Goal: Task Accomplishment & Management: Complete application form

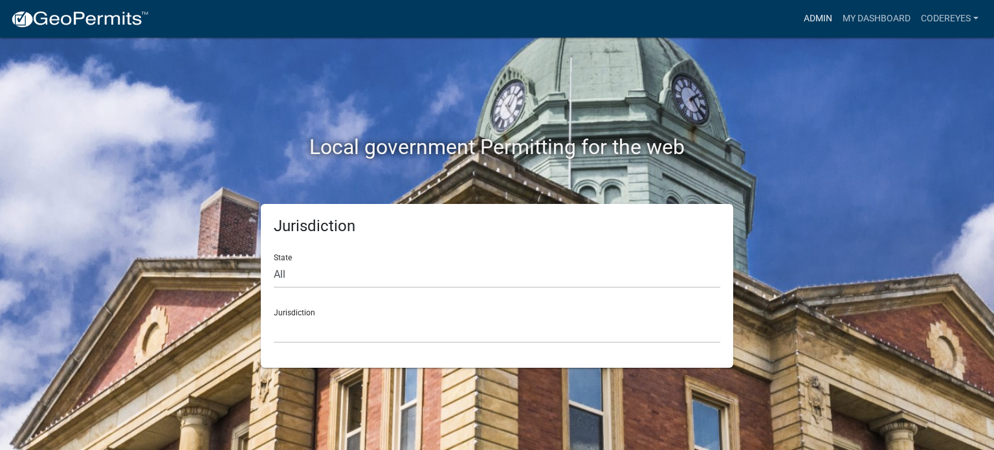
click at [828, 17] on link "Admin" at bounding box center [818, 18] width 39 height 25
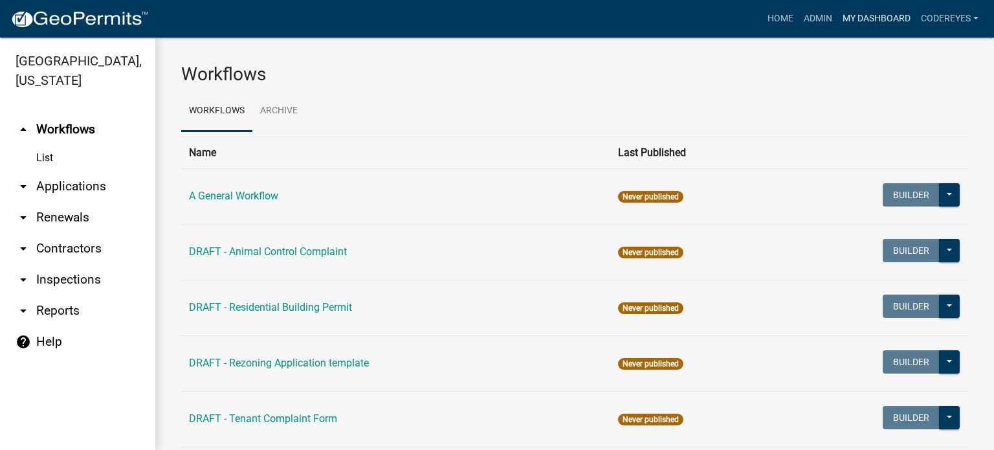
click at [857, 16] on link "My Dashboard" at bounding box center [876, 18] width 78 height 25
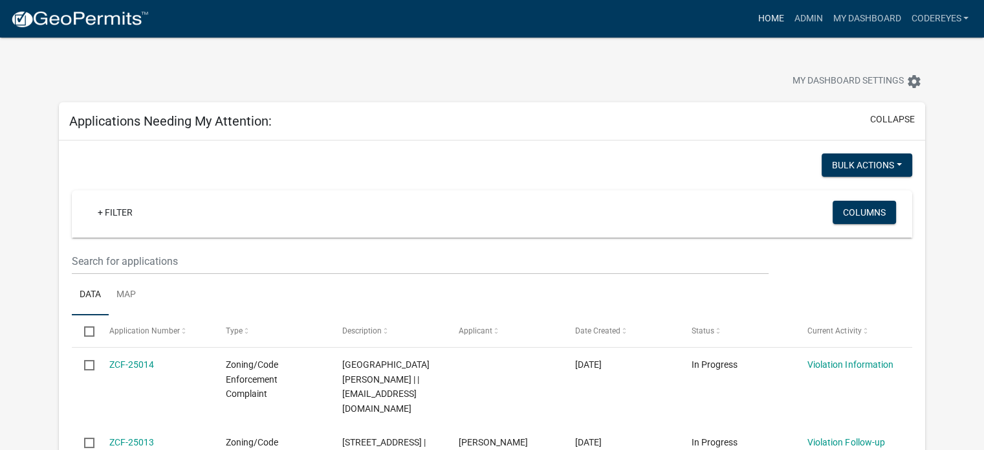
click at [777, 19] on link "Home" at bounding box center [771, 18] width 36 height 25
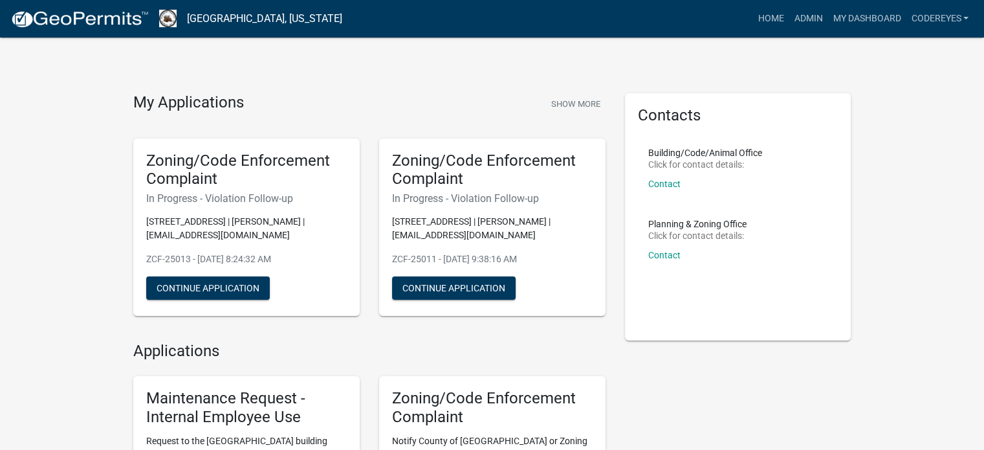
scroll to position [86, 0]
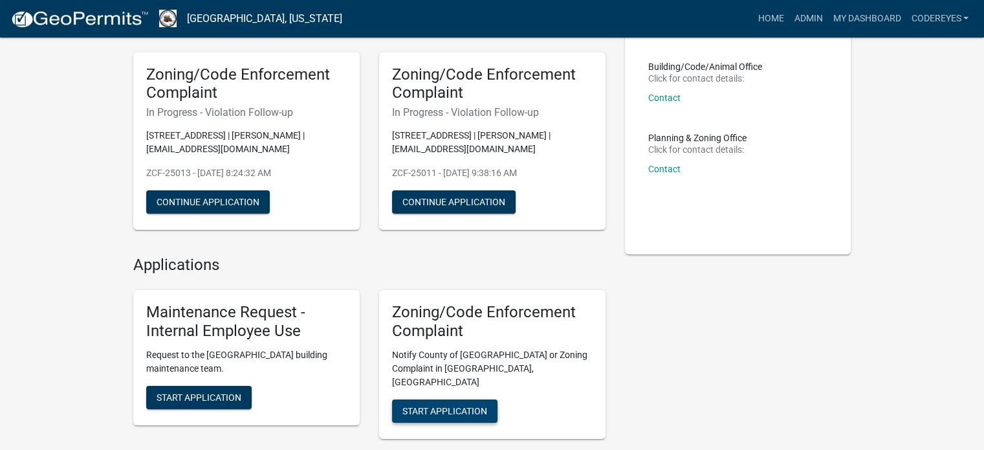
click at [447, 405] on span "Start Application" at bounding box center [444, 410] width 85 height 10
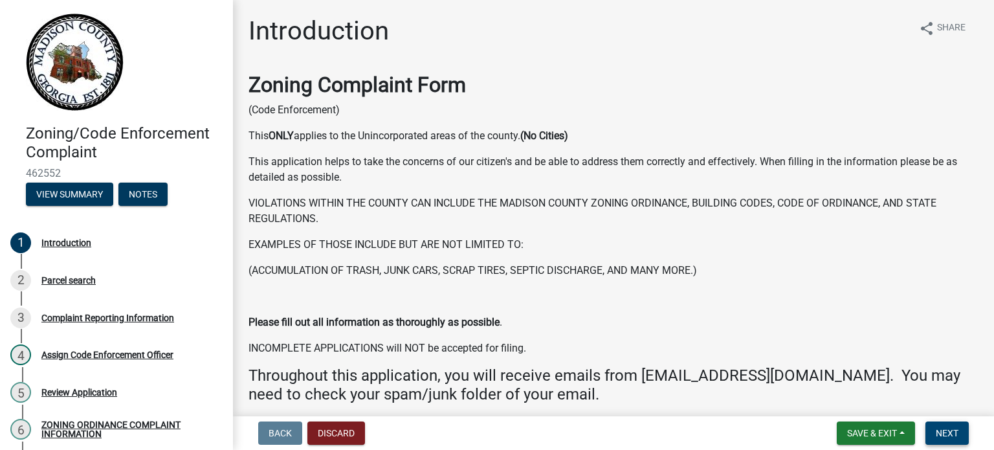
click at [945, 430] on span "Next" at bounding box center [947, 433] width 23 height 10
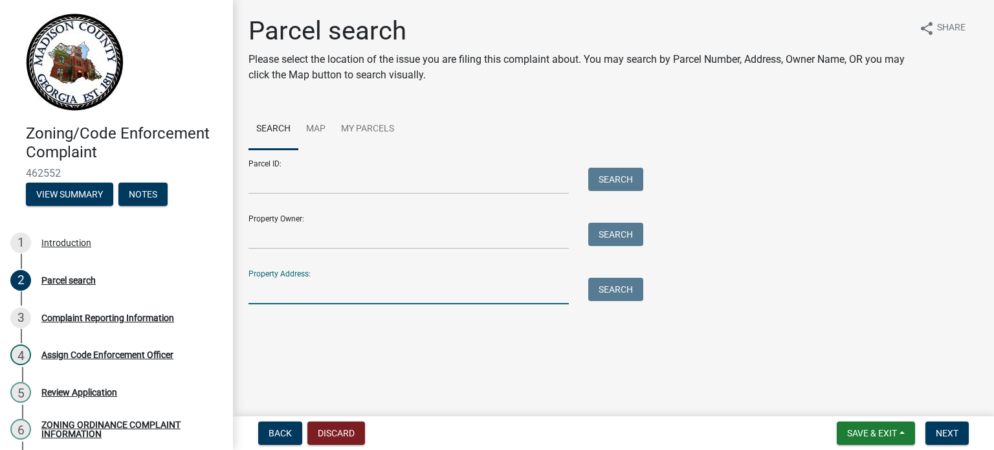
click at [303, 299] on input "Property Address:" at bounding box center [408, 291] width 320 height 27
click at [602, 298] on button "Search" at bounding box center [615, 289] width 55 height 23
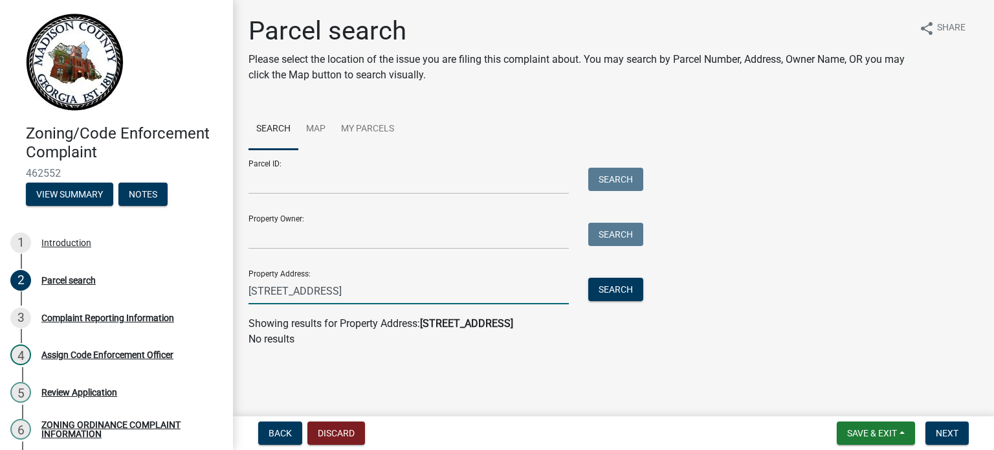
click at [380, 289] on input "[STREET_ADDRESS]" at bounding box center [408, 291] width 320 height 27
click at [324, 297] on input "[STREET_ADDRESS]" at bounding box center [408, 291] width 320 height 27
type input "[STREET_ADDRESS][PERSON_NAME]"
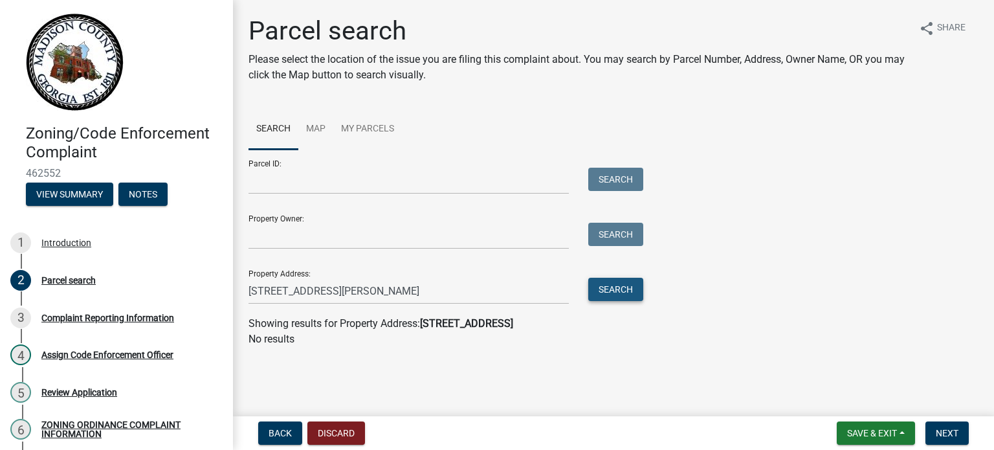
click at [621, 289] on button "Search" at bounding box center [615, 289] width 55 height 23
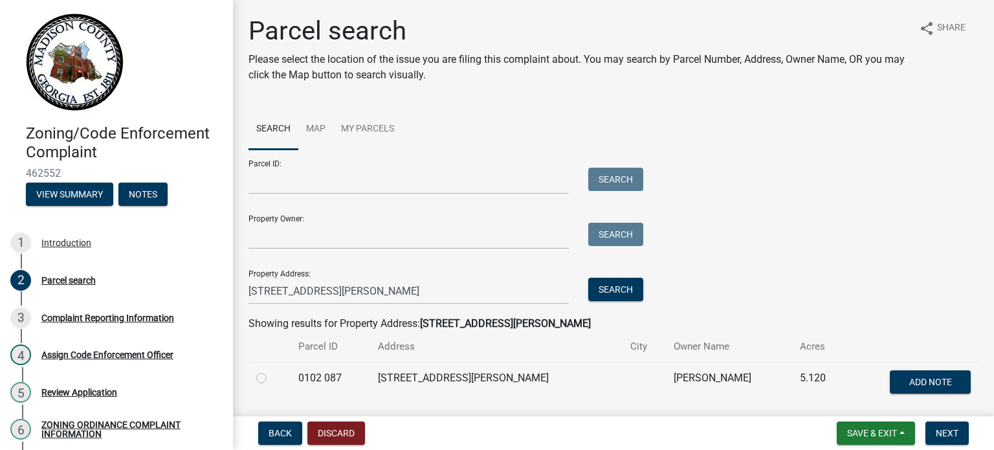
click at [272, 370] on label at bounding box center [272, 370] width 0 height 0
click at [272, 378] on 087 "radio" at bounding box center [276, 374] width 8 height 8
radio 087 "true"
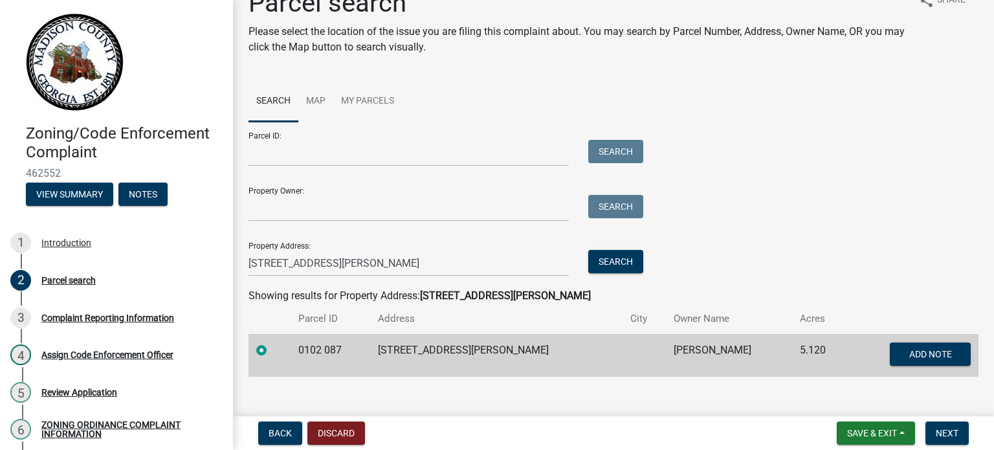
scroll to position [44, 0]
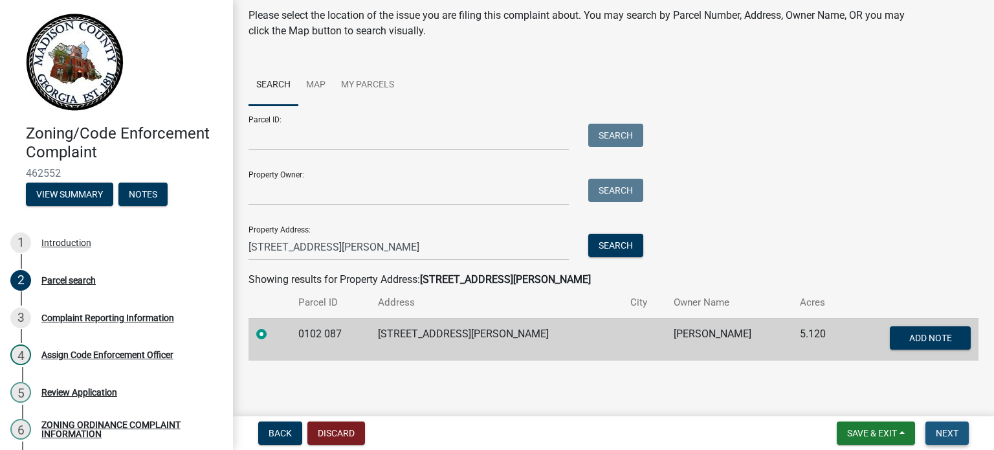
click at [947, 433] on span "Next" at bounding box center [947, 433] width 23 height 10
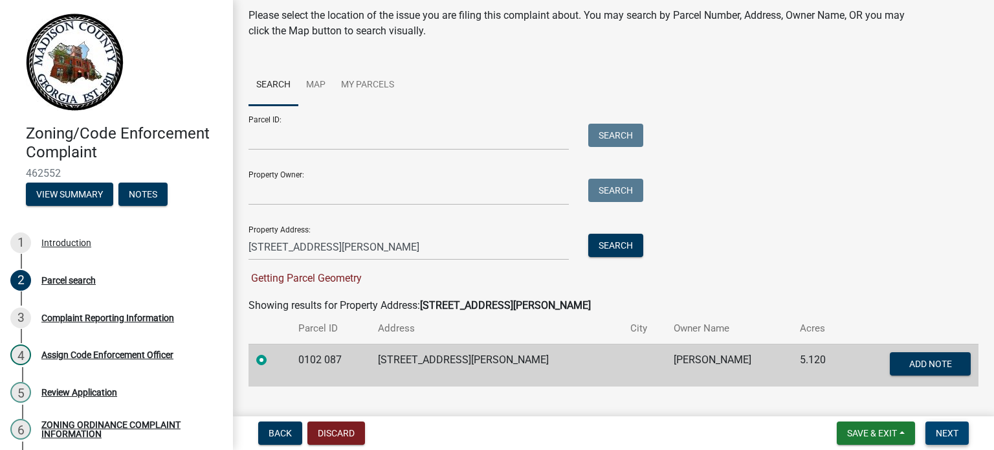
click at [947, 437] on span "Next" at bounding box center [947, 433] width 23 height 10
click at [291, 366] on td at bounding box center [269, 365] width 42 height 43
click at [272, 352] on label at bounding box center [272, 352] width 0 height 0
click at [272, 360] on 087 "radio" at bounding box center [276, 356] width 8 height 8
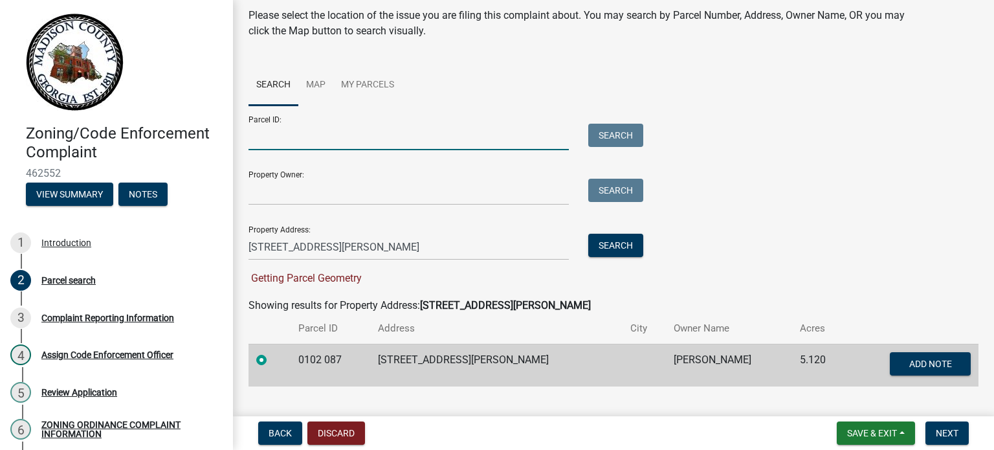
click at [336, 137] on input "Parcel ID:" at bounding box center [408, 137] width 320 height 27
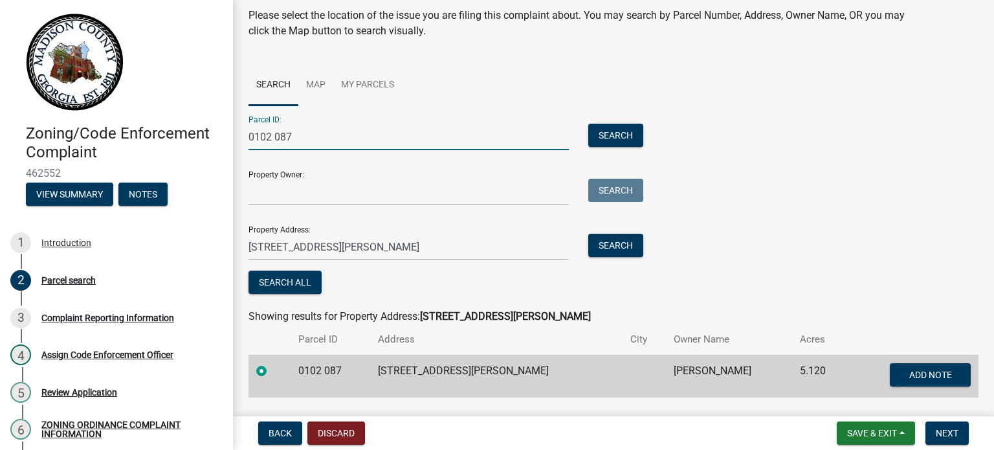
type input "0102 087"
click at [399, 199] on input "Property Owner:" at bounding box center [408, 192] width 320 height 27
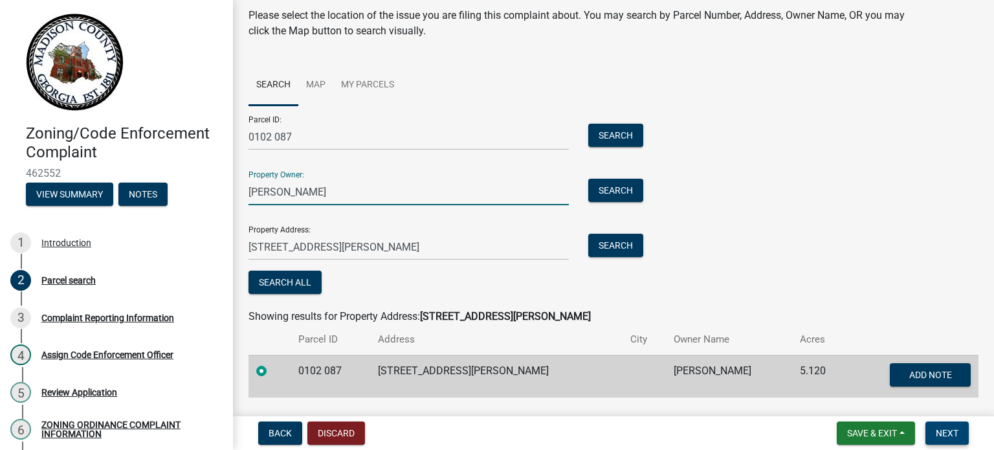
type input "[PERSON_NAME]"
click at [936, 428] on span "Next" at bounding box center [947, 433] width 23 height 10
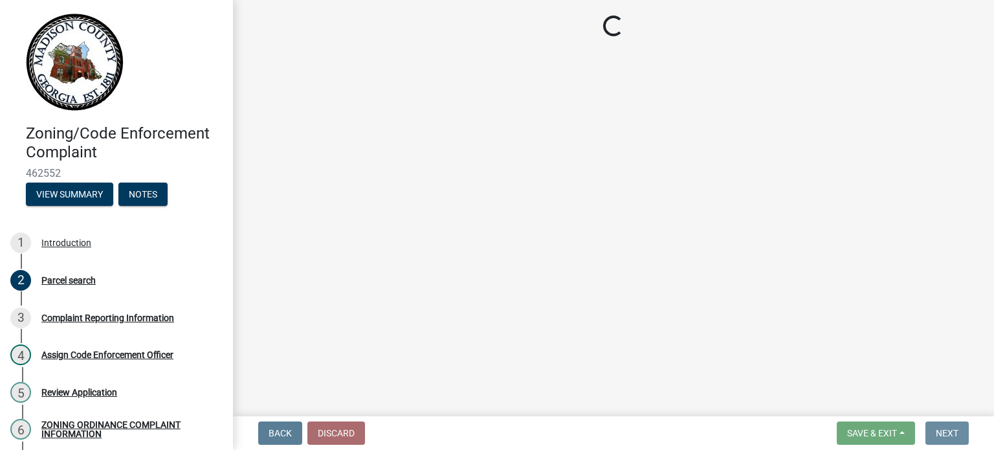
scroll to position [0, 0]
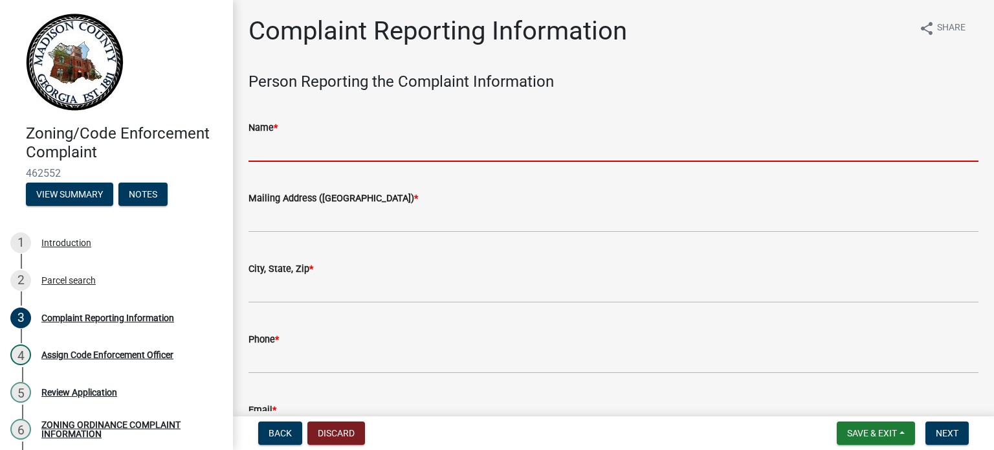
click at [342, 155] on input "Name *" at bounding box center [613, 148] width 730 height 27
type input "[PERSON_NAME]"
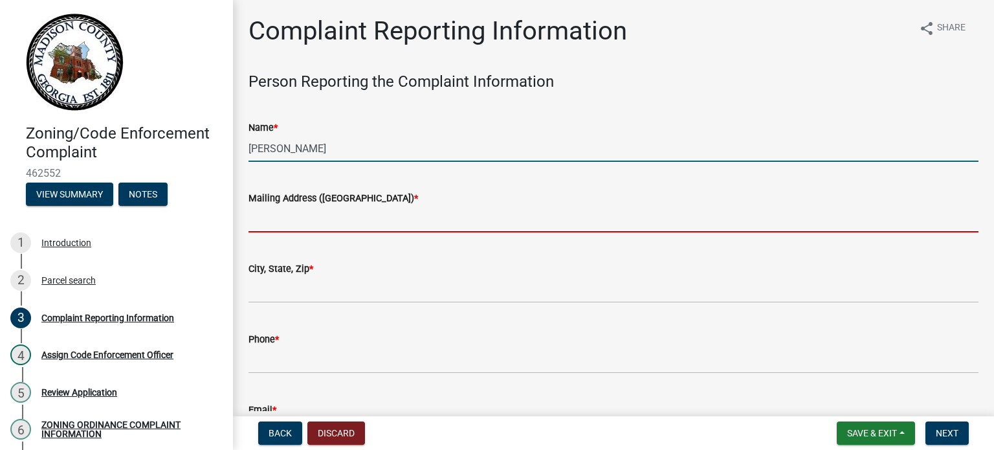
type input "[STREET_ADDRESS]"
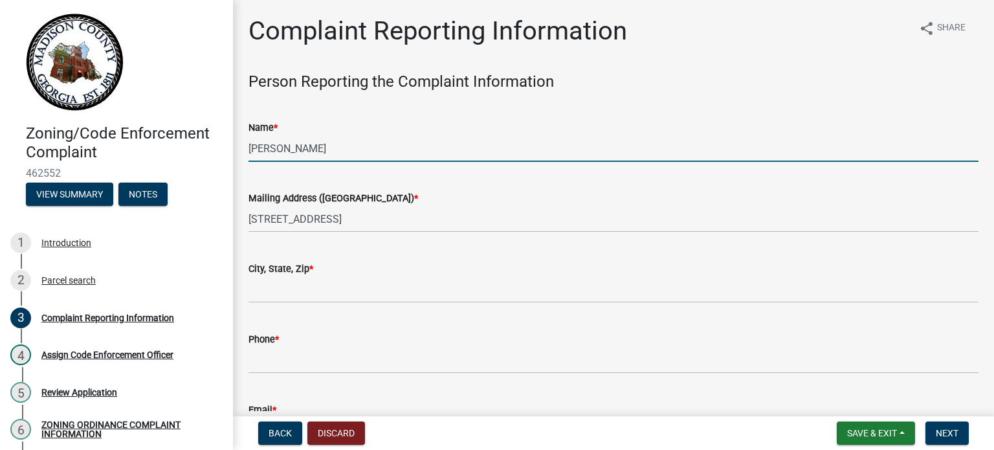
type input "danielsville"
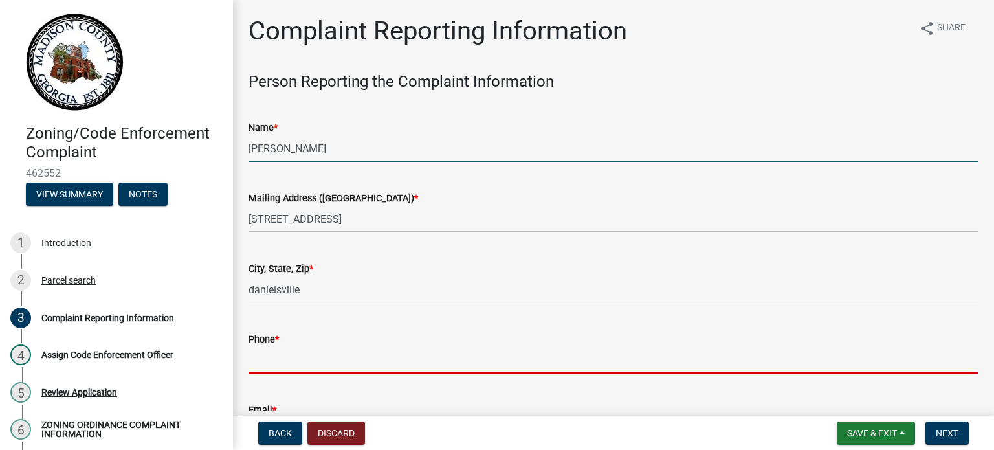
type input "7066144576"
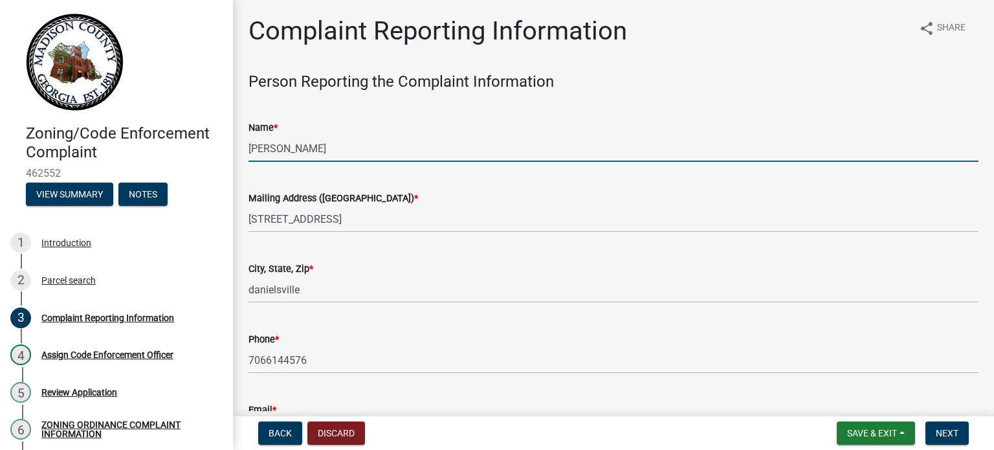
click at [326, 148] on input "[PERSON_NAME]" at bounding box center [613, 148] width 730 height 27
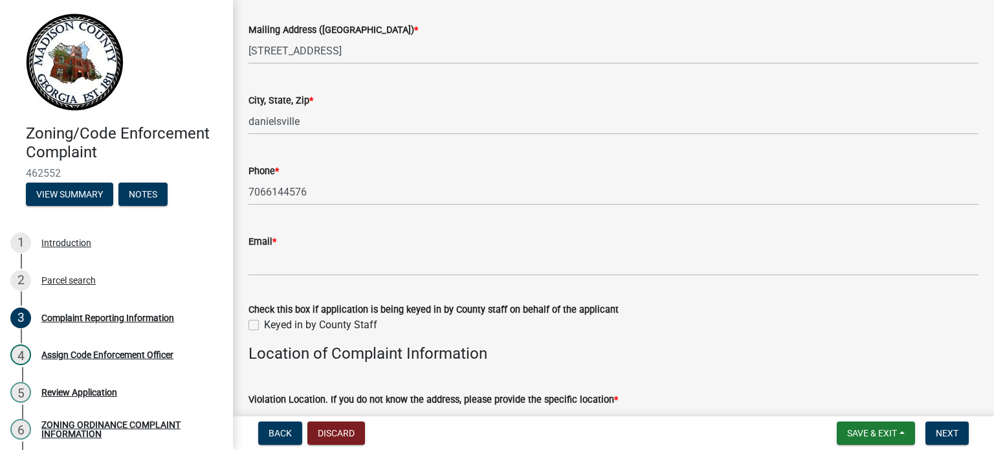
scroll to position [259, 0]
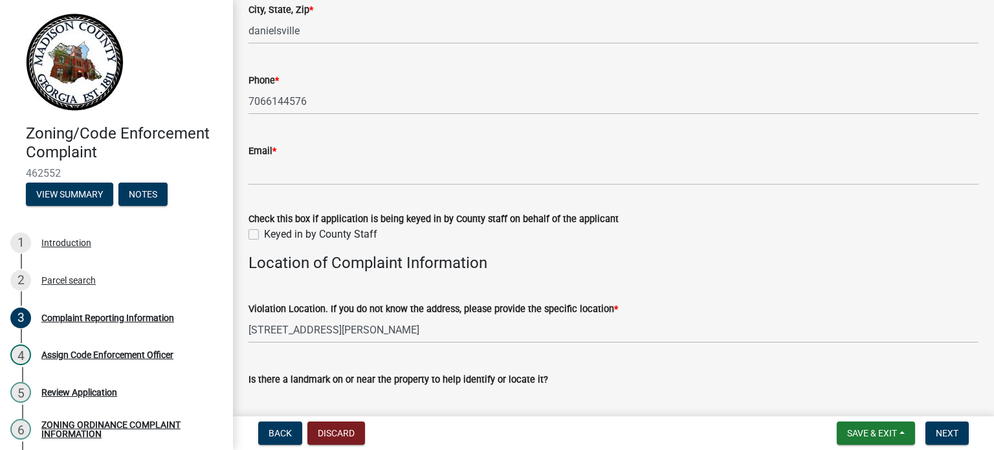
type input "[PERSON_NAME]"
click at [264, 235] on label "Keyed in by County Staff" at bounding box center [320, 234] width 113 height 16
click at [264, 235] on input "Keyed in by County Staff" at bounding box center [268, 230] width 8 height 8
checkbox input "true"
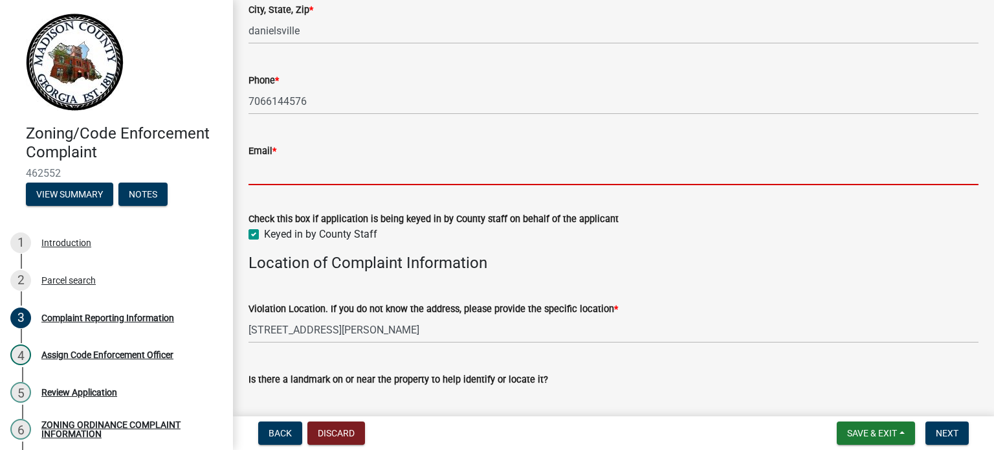
click at [362, 171] on input "Email *" at bounding box center [613, 172] width 730 height 27
type input "[EMAIL_ADDRESS][DOMAIN_NAME]"
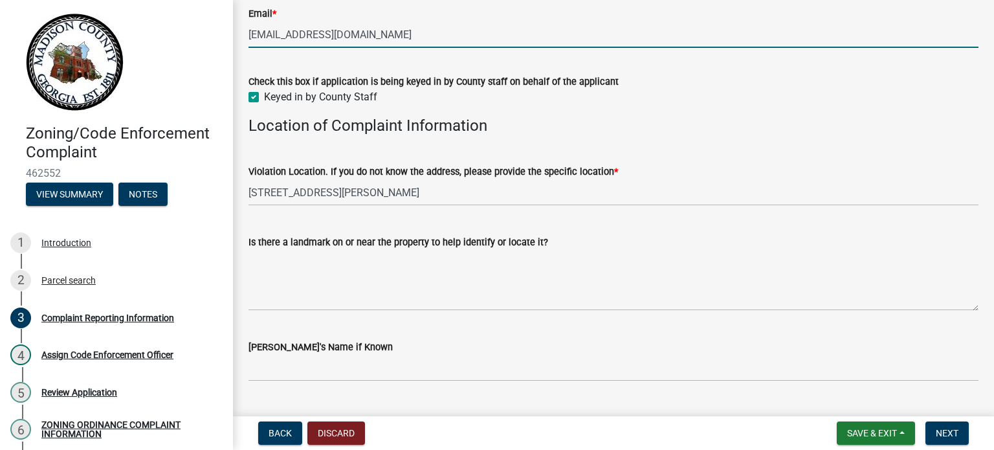
scroll to position [431, 0]
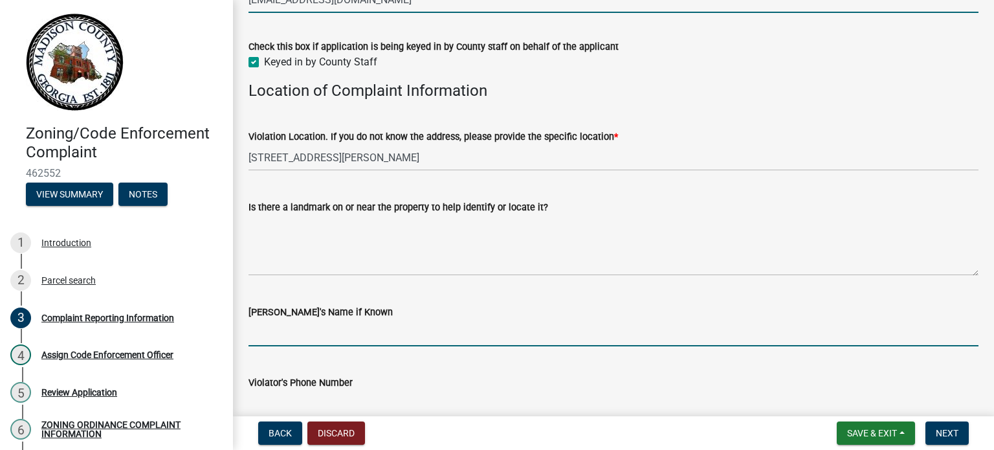
click at [313, 333] on input "[PERSON_NAME]'s Name if Known" at bounding box center [613, 333] width 730 height 27
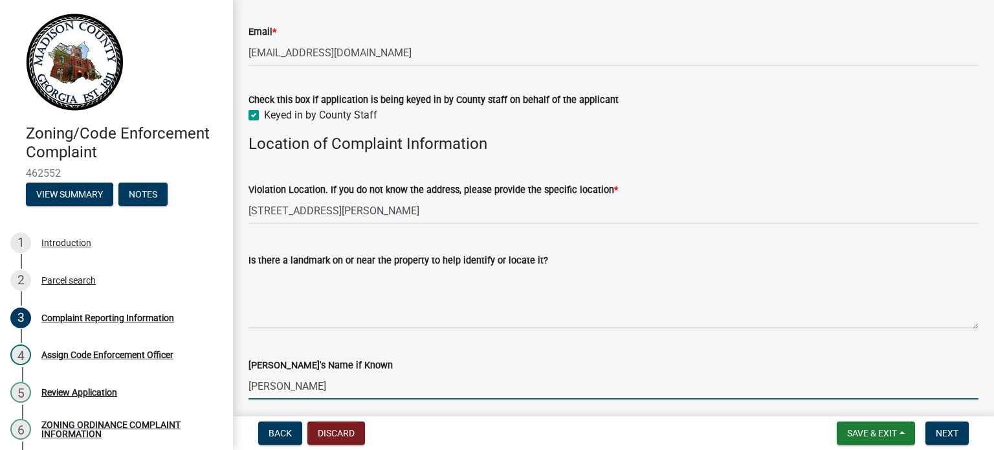
scroll to position [345, 0]
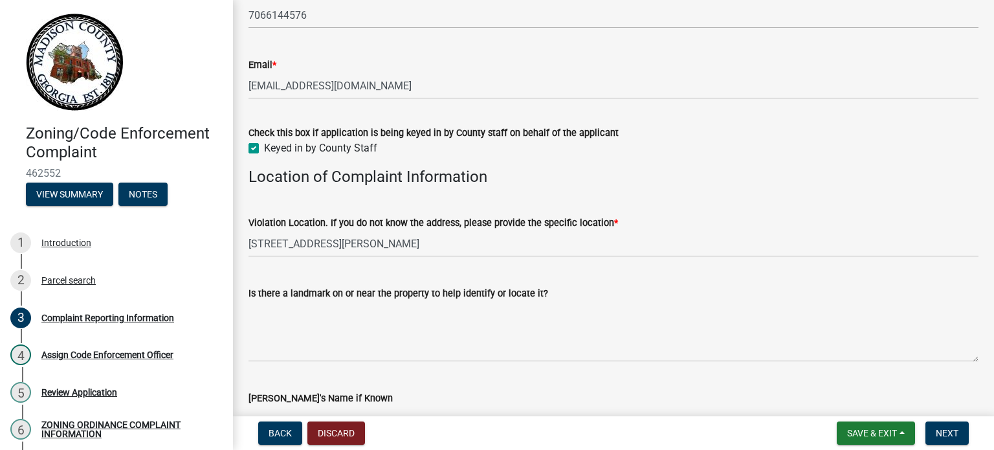
type input "[PERSON_NAME]"
click at [430, 259] on wm-data-entity-input "Violation Location. If you do not know the address, please provide the specific…" at bounding box center [613, 232] width 730 height 71
drag, startPoint x: 358, startPoint y: 371, endPoint x: 382, endPoint y: 343, distance: 36.7
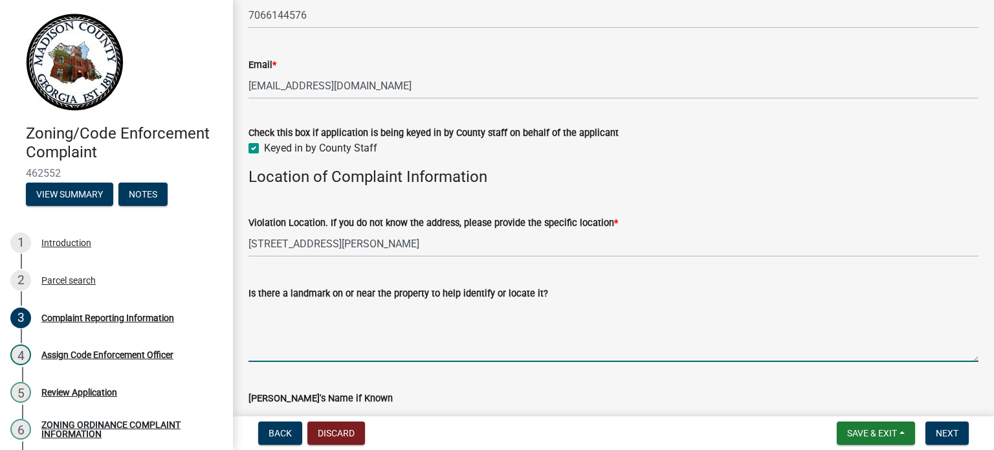
click at [393, 332] on textarea "Is there a landmark on or near the property to help identify or locate it?" at bounding box center [613, 331] width 730 height 61
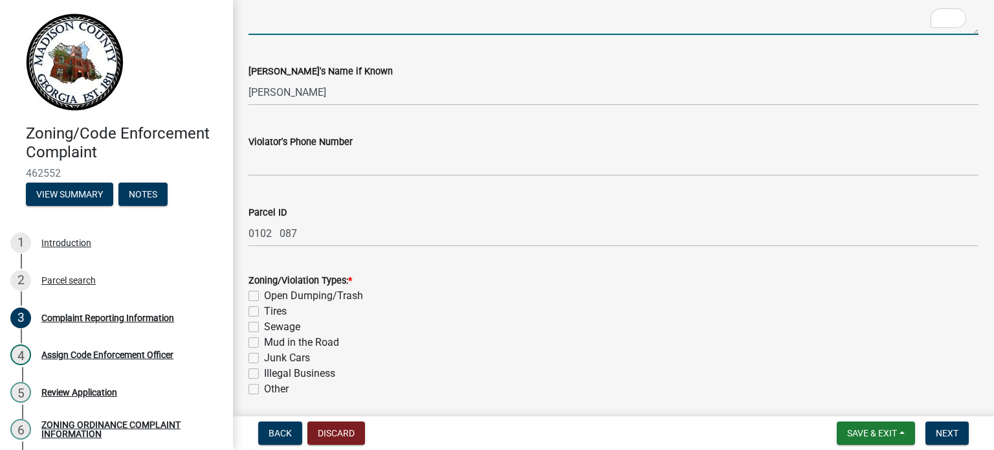
scroll to position [690, 0]
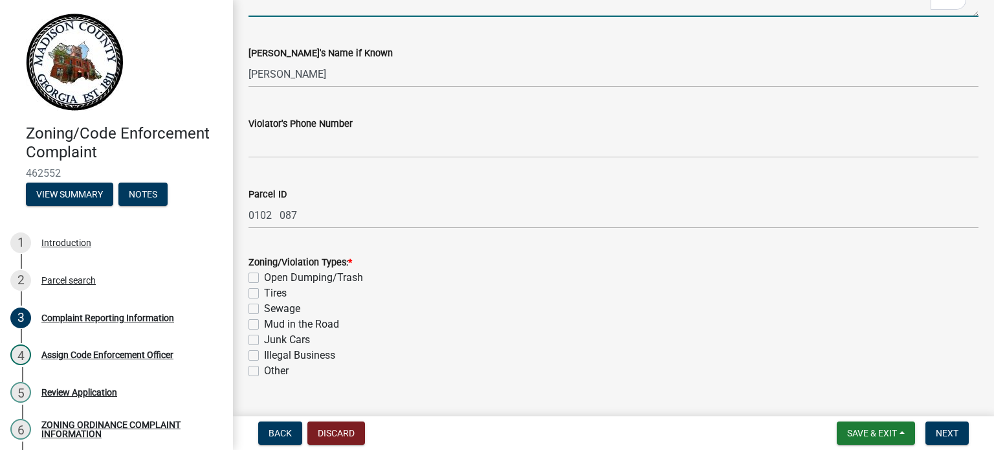
type textarea "N/O"
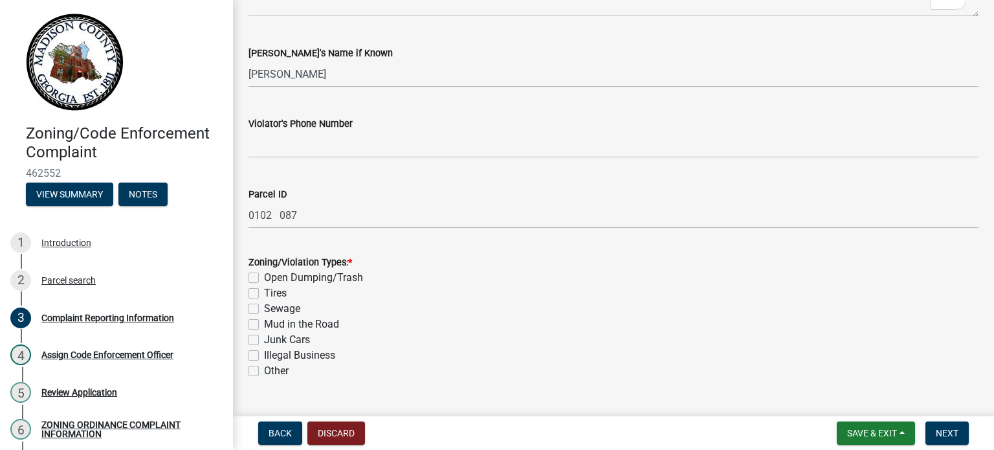
click at [264, 289] on label "Tires" at bounding box center [275, 293] width 23 height 16
click at [264, 289] on input "Tires" at bounding box center [268, 289] width 8 height 8
checkbox input "true"
checkbox input "false"
checkbox input "true"
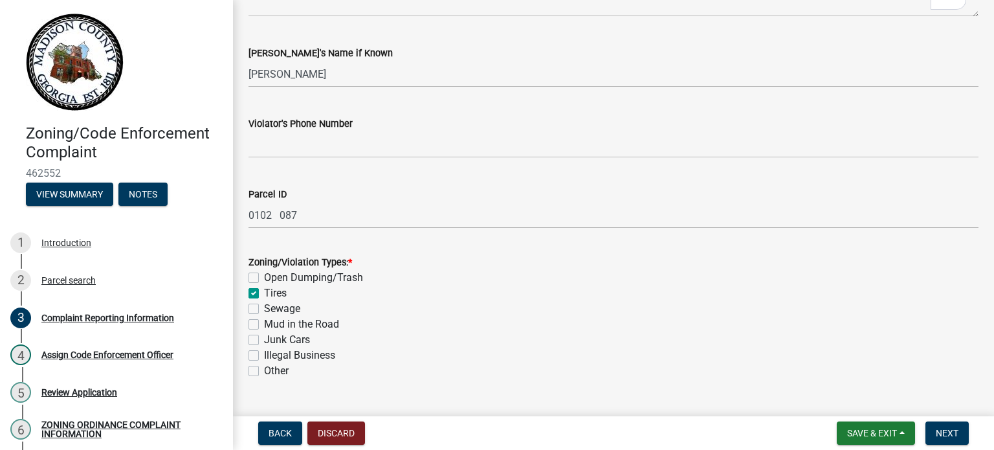
checkbox input "false"
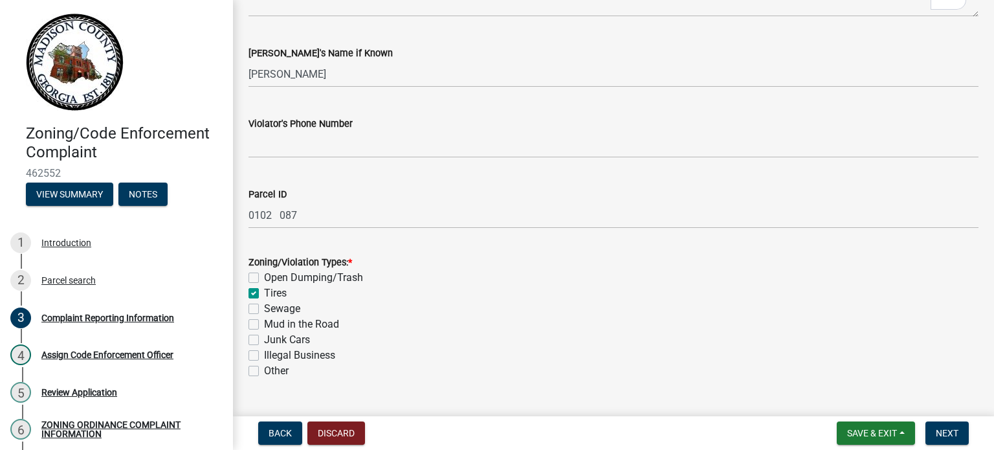
click at [264, 274] on label "Open Dumping/Trash" at bounding box center [313, 278] width 99 height 16
click at [264, 274] on input "Open Dumping/Trash" at bounding box center [268, 274] width 8 height 8
checkbox input "true"
checkbox input "false"
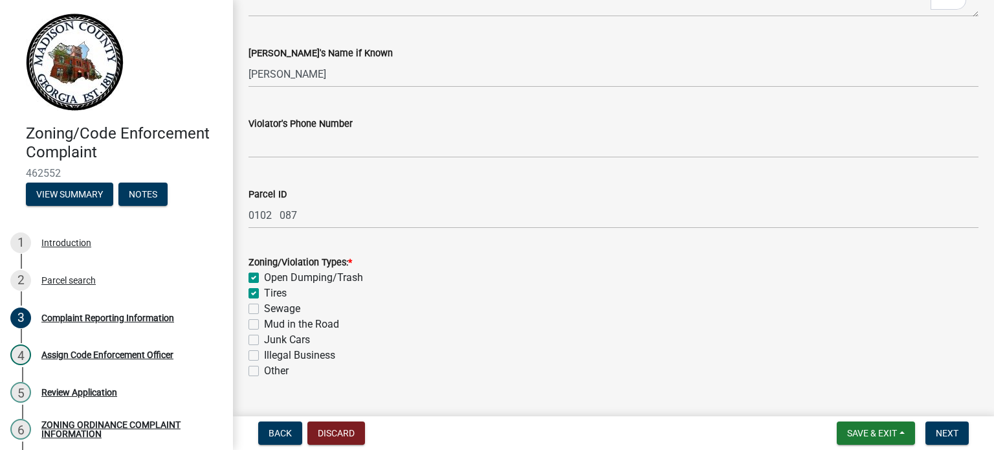
checkbox input "false"
click at [264, 338] on label "Junk Cars" at bounding box center [287, 340] width 46 height 16
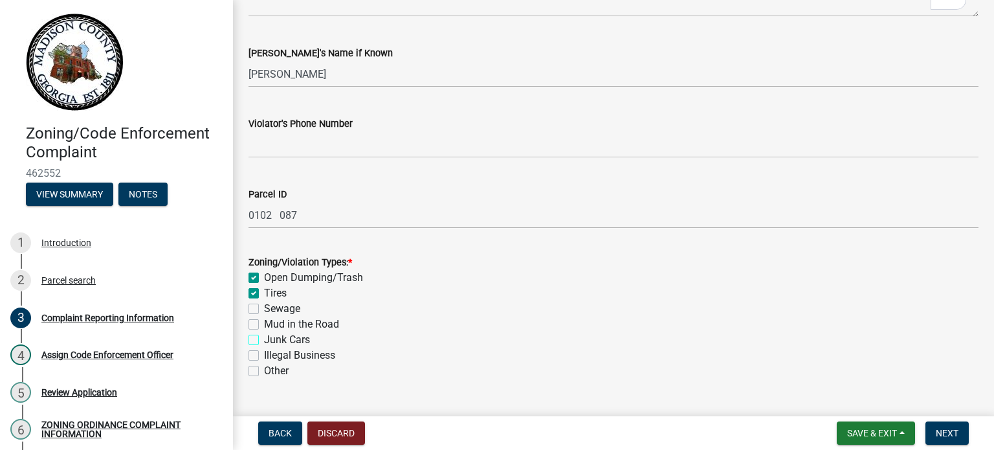
click at [264, 338] on input "Junk Cars" at bounding box center [268, 336] width 8 height 8
checkbox input "true"
checkbox input "false"
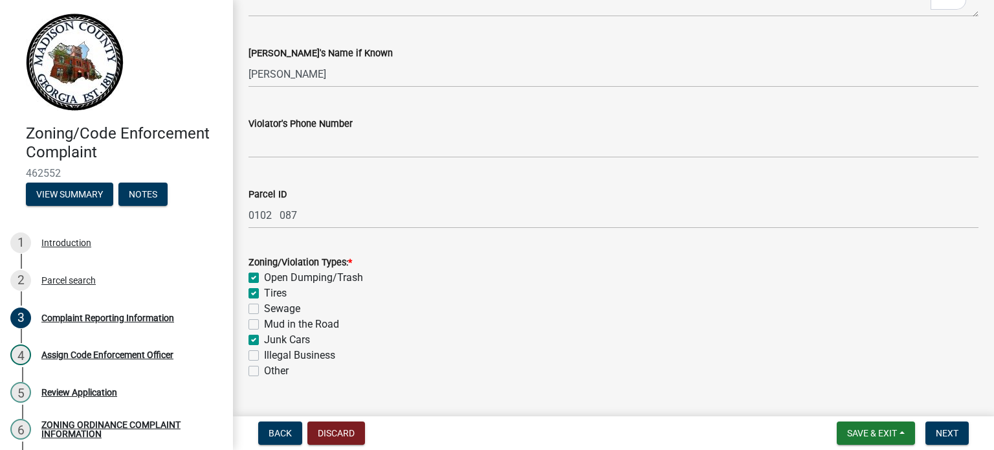
checkbox input "false"
checkbox input "true"
checkbox input "false"
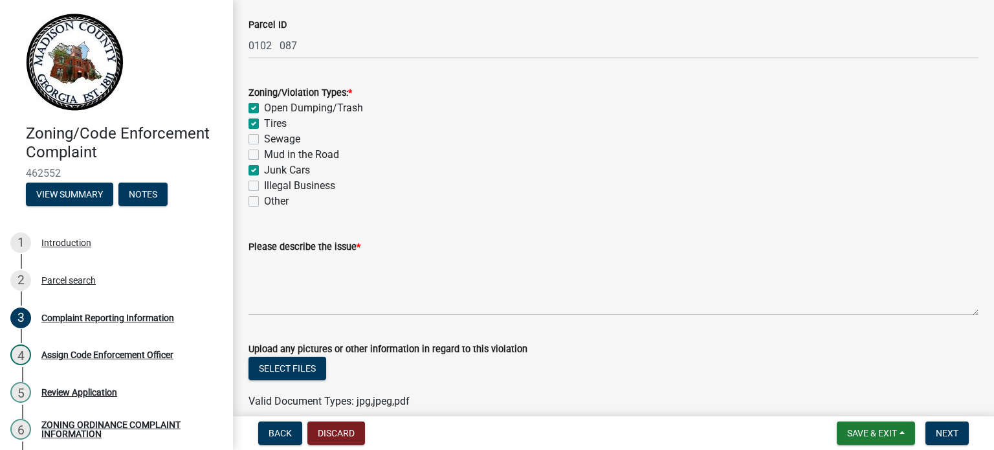
scroll to position [863, 0]
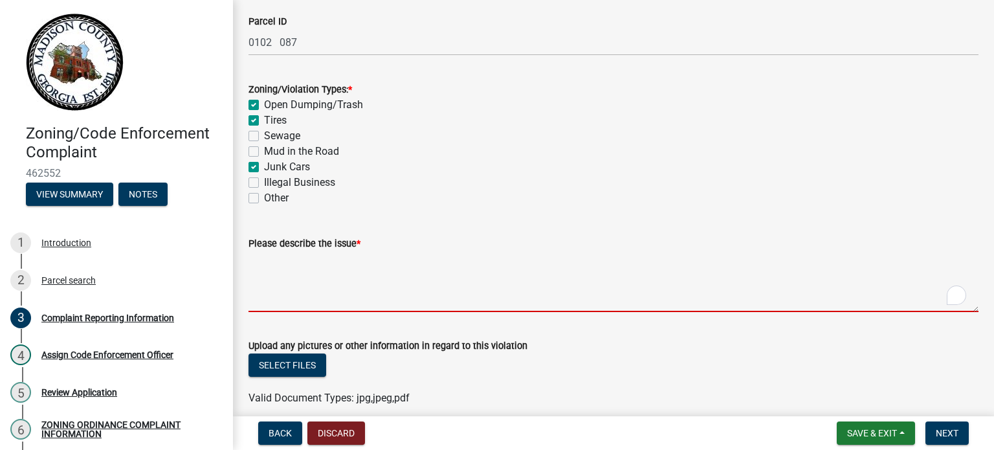
click at [307, 287] on textarea "Please describe the issue *" at bounding box center [613, 281] width 730 height 61
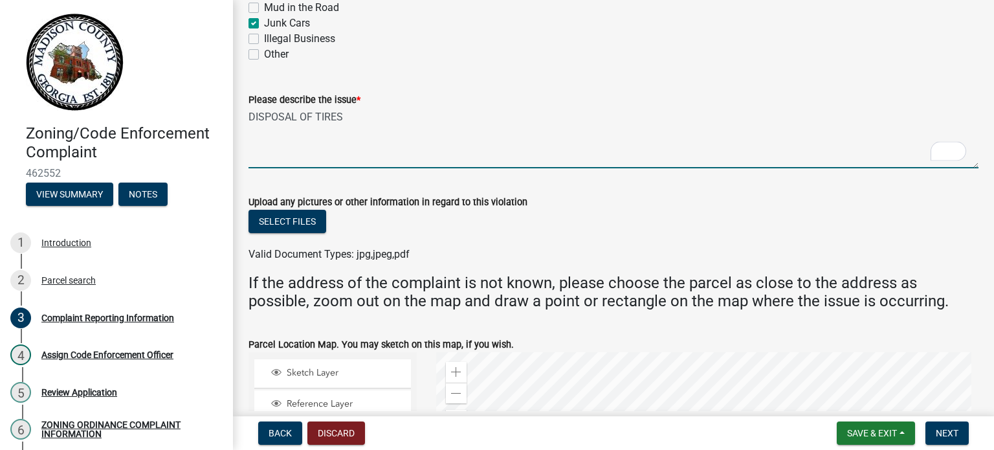
scroll to position [1035, 0]
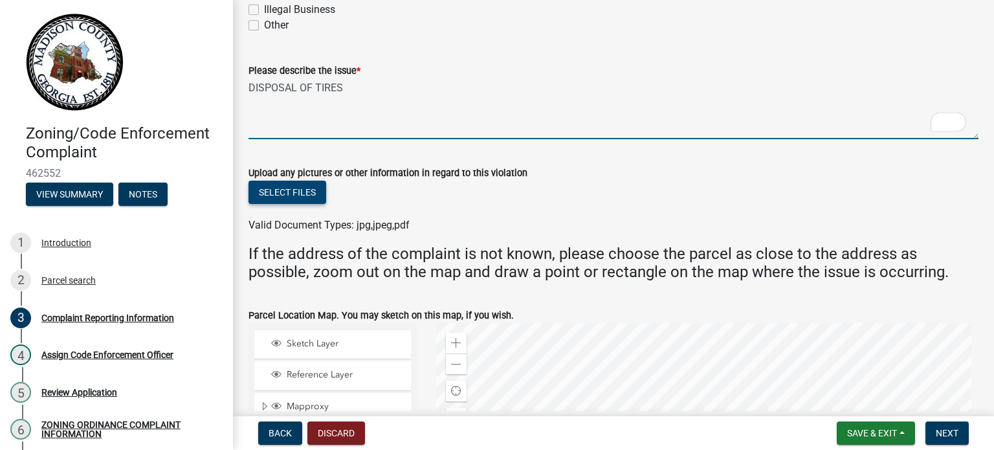
type textarea "DISPOSAL OF TIRES"
click at [314, 197] on button "Select files" at bounding box center [287, 192] width 78 height 23
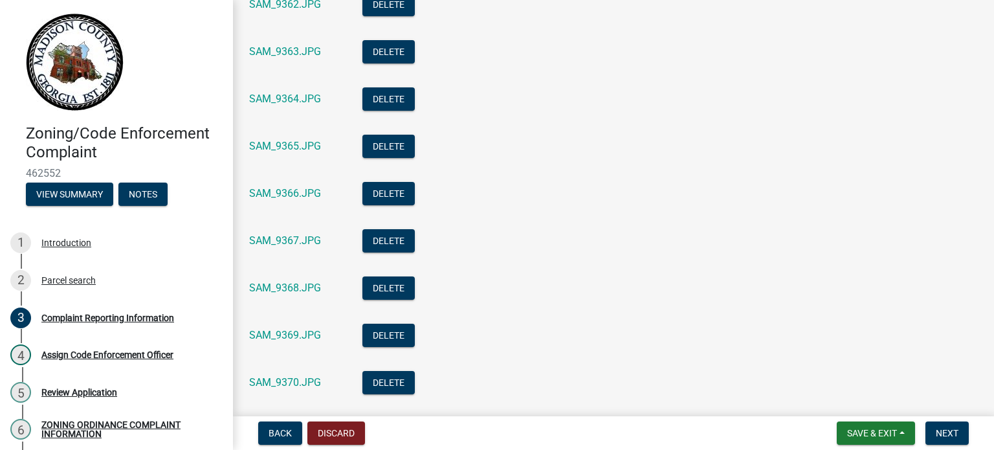
scroll to position [2760, 0]
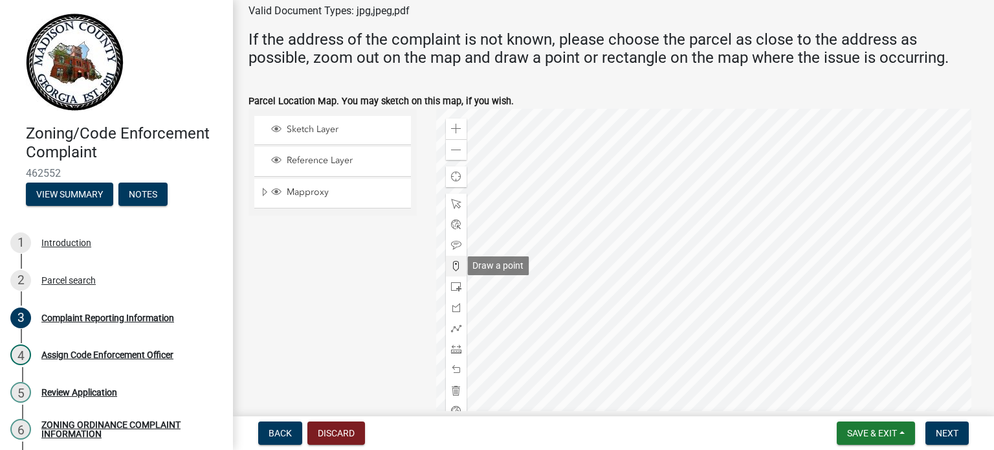
click at [453, 261] on span at bounding box center [456, 266] width 10 height 10
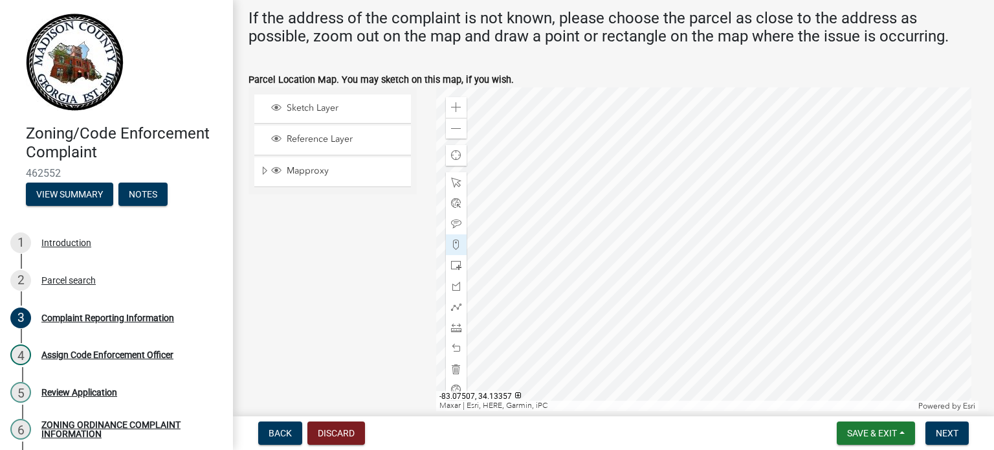
click at [705, 212] on div at bounding box center [707, 249] width 543 height 324
click at [704, 214] on div at bounding box center [707, 249] width 543 height 324
click at [714, 211] on div at bounding box center [707, 249] width 543 height 324
click at [742, 220] on div at bounding box center [707, 249] width 543 height 324
click at [754, 218] on div at bounding box center [707, 249] width 543 height 324
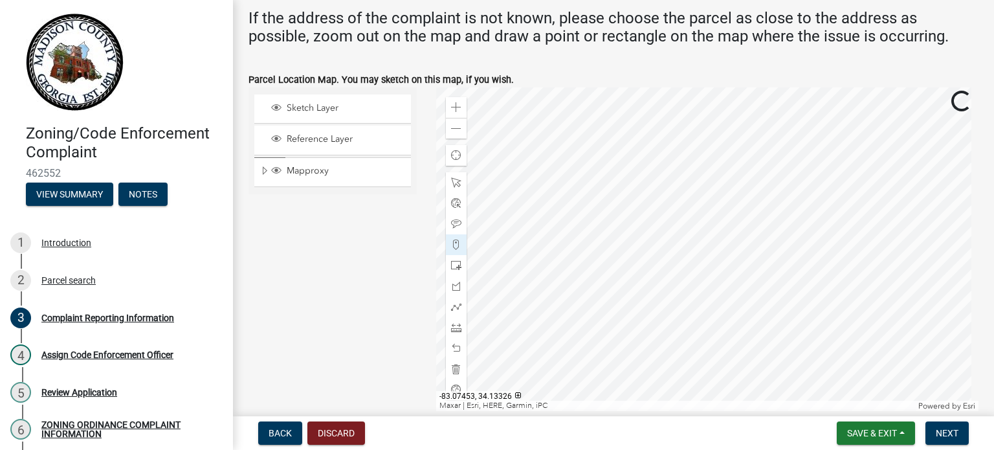
click at [746, 236] on div at bounding box center [707, 249] width 543 height 324
click at [749, 234] on div at bounding box center [707, 249] width 543 height 324
click at [722, 221] on div at bounding box center [707, 249] width 543 height 324
click at [731, 215] on div at bounding box center [707, 249] width 543 height 324
click at [723, 243] on div at bounding box center [707, 249] width 543 height 324
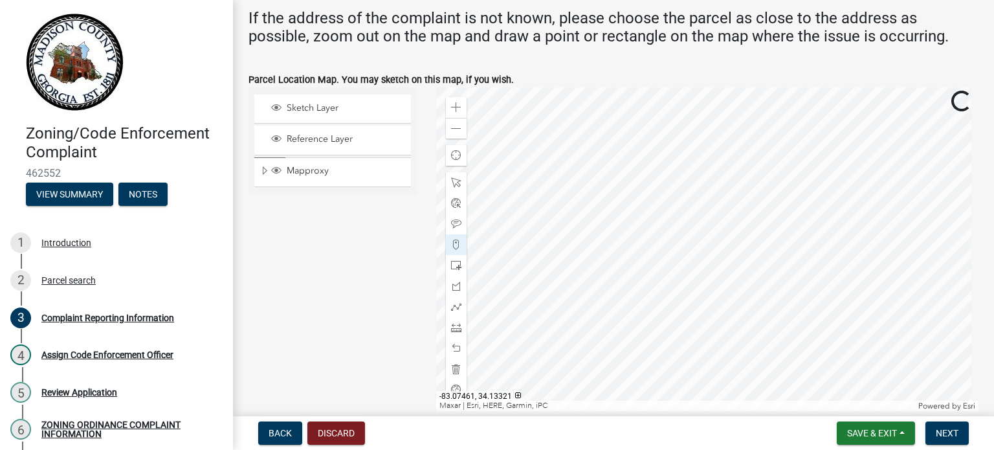
click at [740, 242] on div at bounding box center [707, 249] width 543 height 324
click at [718, 244] on div at bounding box center [707, 249] width 543 height 324
click at [677, 229] on div at bounding box center [707, 249] width 543 height 324
click at [677, 214] on div at bounding box center [707, 249] width 543 height 324
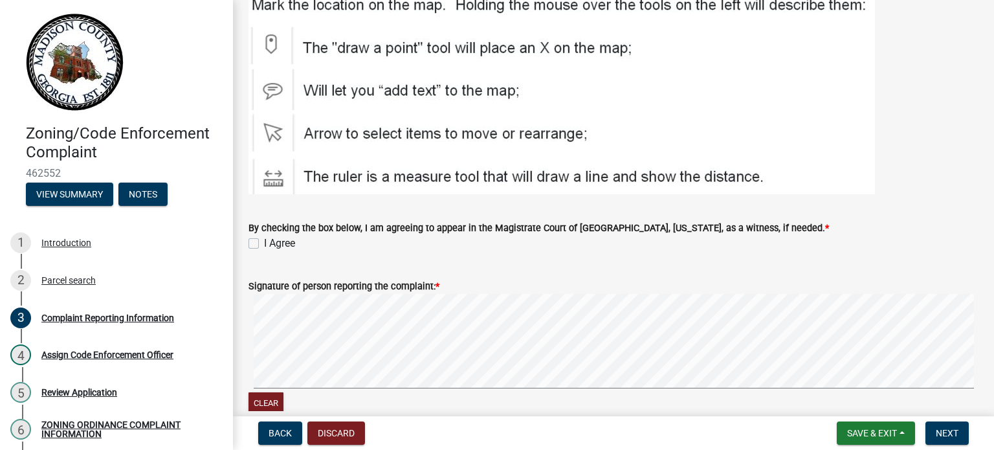
click at [264, 245] on label "I Agree" at bounding box center [279, 244] width 31 height 16
click at [264, 244] on input "I Agree" at bounding box center [268, 240] width 8 height 8
checkbox input "true"
click at [959, 427] on button "Next" at bounding box center [946, 432] width 43 height 23
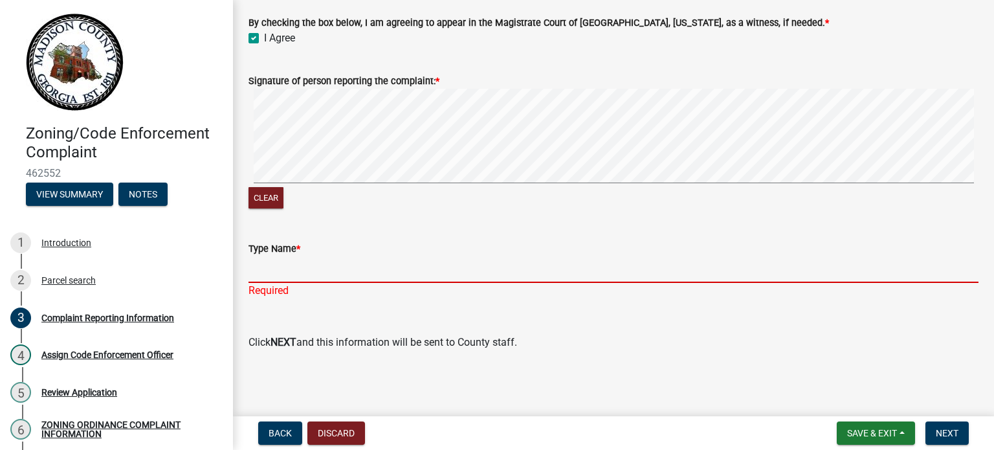
click at [380, 256] on form "Type Name *" at bounding box center [613, 262] width 730 height 42
type input "CODE [PERSON_NAME]"
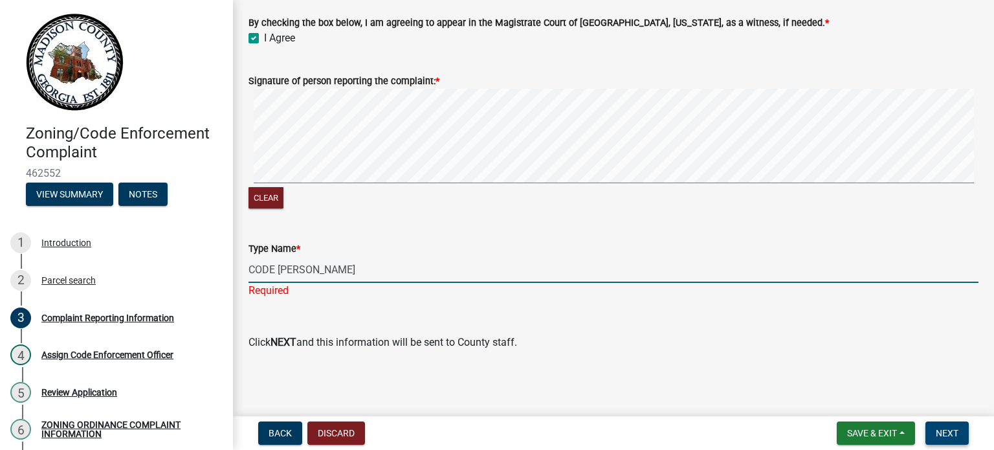
click at [942, 434] on span "Next" at bounding box center [947, 433] width 23 height 10
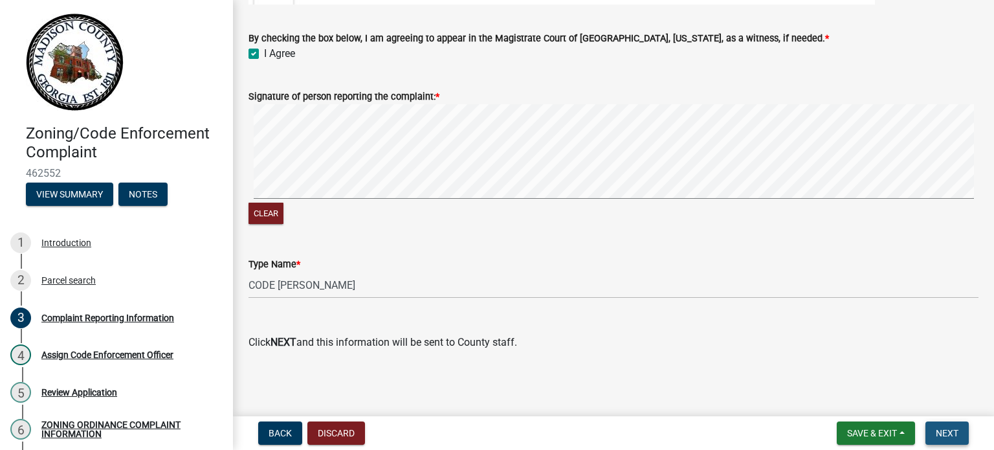
click at [950, 430] on span "Next" at bounding box center [947, 433] width 23 height 10
click at [945, 432] on span "Next" at bounding box center [947, 433] width 23 height 10
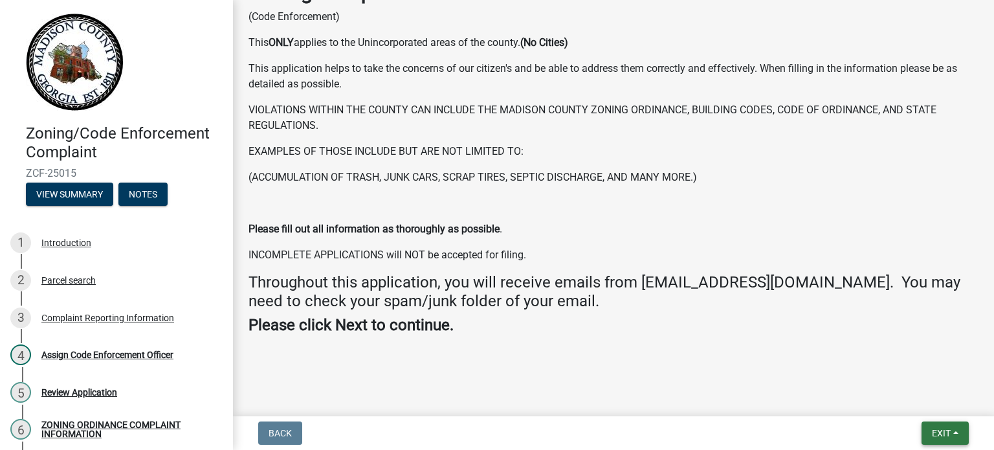
click at [938, 437] on span "Exit" at bounding box center [941, 433] width 19 height 10
click at [823, 384] on main "Submitted Thank you for submitting your information. You may view the submitted…" at bounding box center [613, 205] width 761 height 411
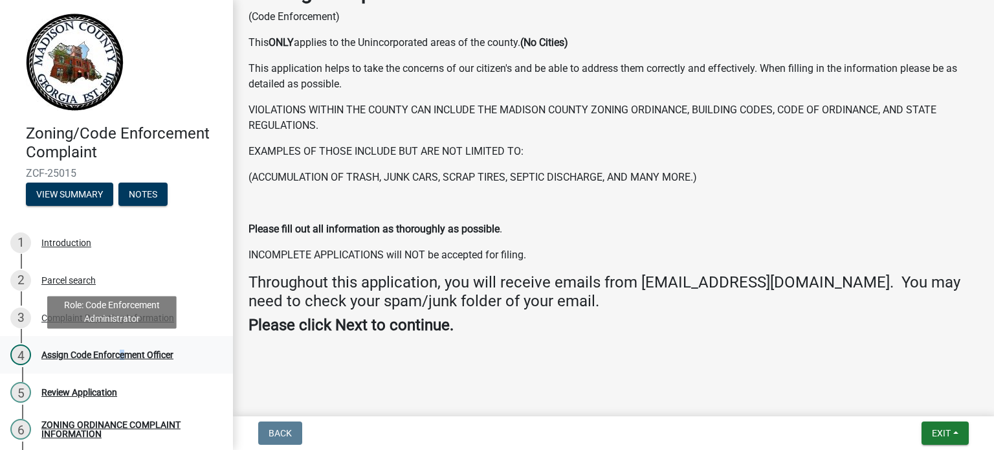
click at [119, 354] on div "Assign Code Enforcement Officer" at bounding box center [107, 354] width 132 height 9
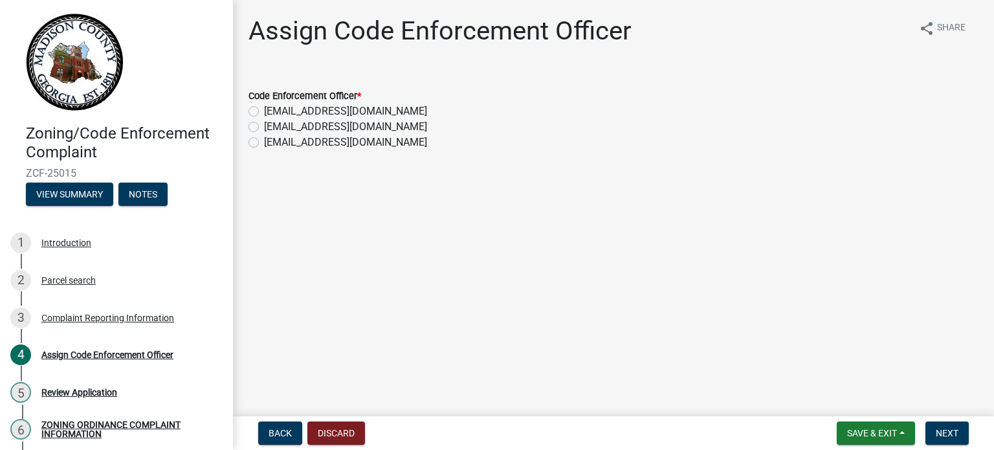
click at [264, 127] on label "[EMAIL_ADDRESS][DOMAIN_NAME]" at bounding box center [345, 127] width 163 height 16
click at [264, 127] on input "[EMAIL_ADDRESS][DOMAIN_NAME]" at bounding box center [268, 123] width 8 height 8
radio input "true"
click at [940, 423] on button "Next" at bounding box center [946, 432] width 43 height 23
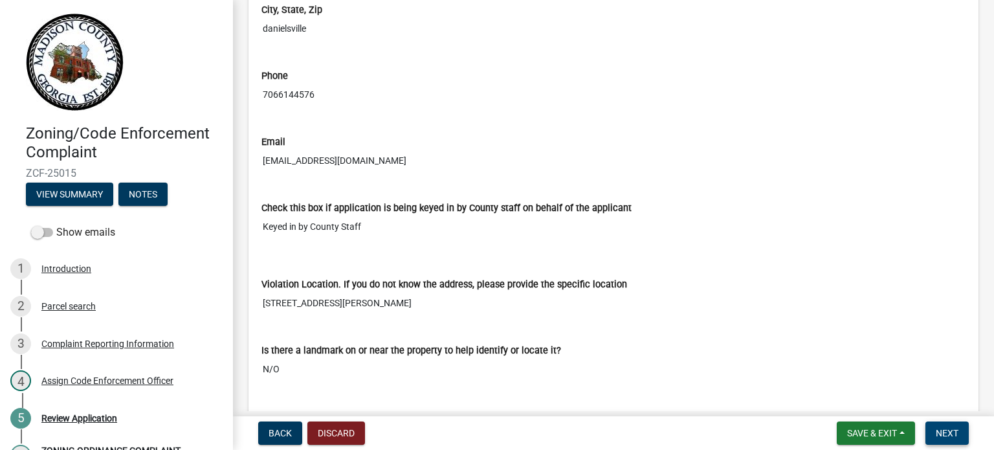
click at [932, 428] on button "Next" at bounding box center [946, 432] width 43 height 23
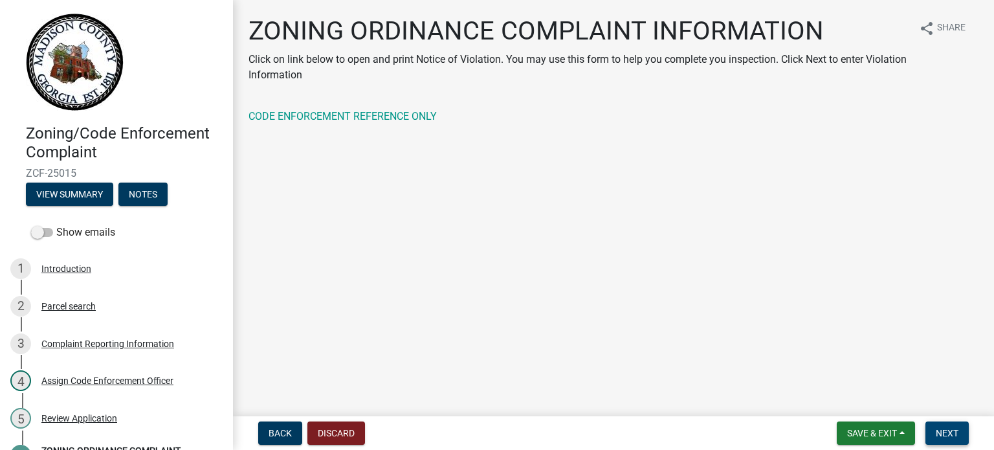
click at [948, 434] on span "Next" at bounding box center [947, 433] width 23 height 10
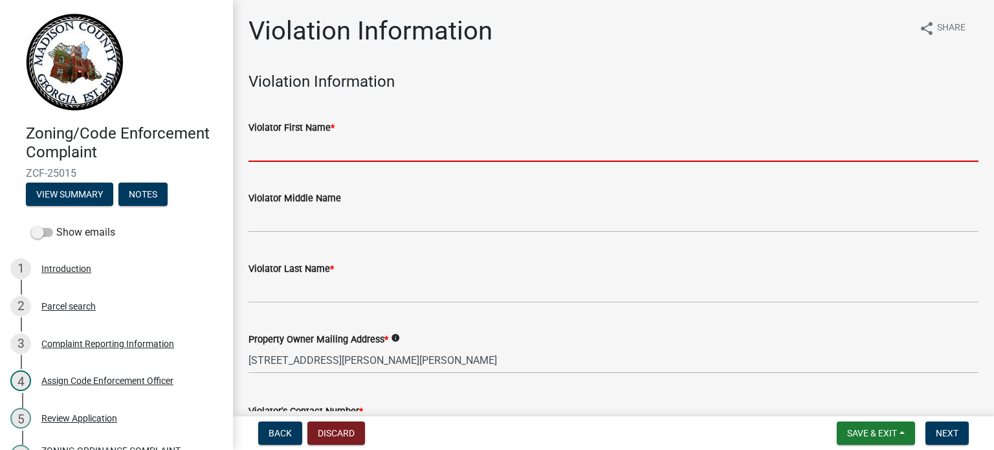
click at [302, 159] on input "Violator First Name *" at bounding box center [613, 148] width 730 height 27
click at [349, 149] on input "Violator First Name *" at bounding box center [613, 148] width 730 height 27
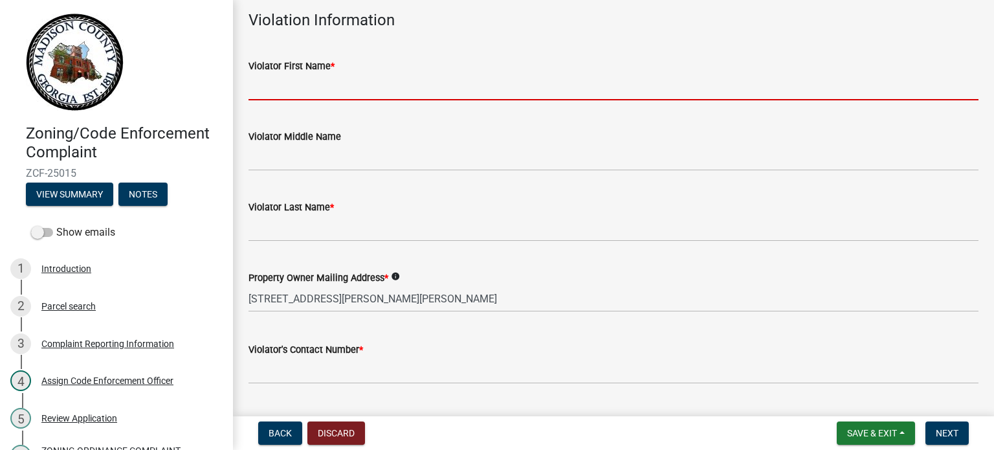
scroll to position [0, 0]
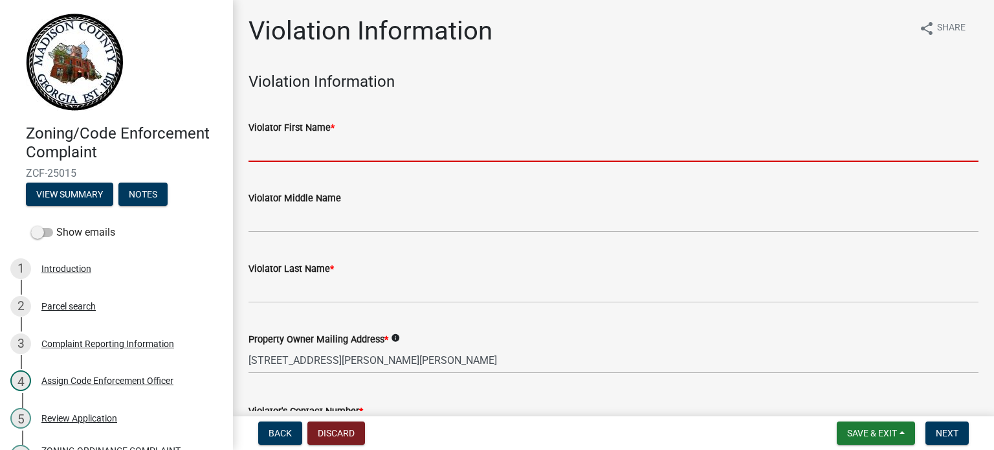
click at [281, 150] on input "Violator First Name *" at bounding box center [613, 148] width 730 height 27
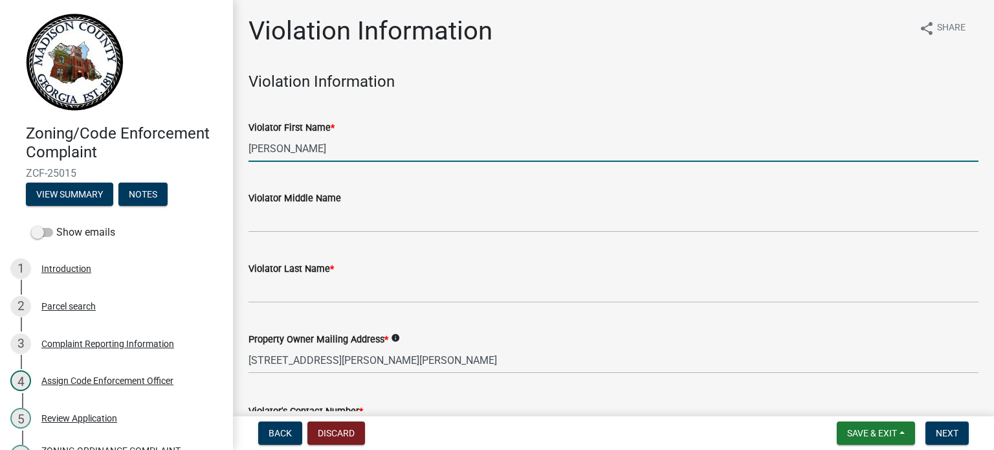
type input "[PERSON_NAME]"
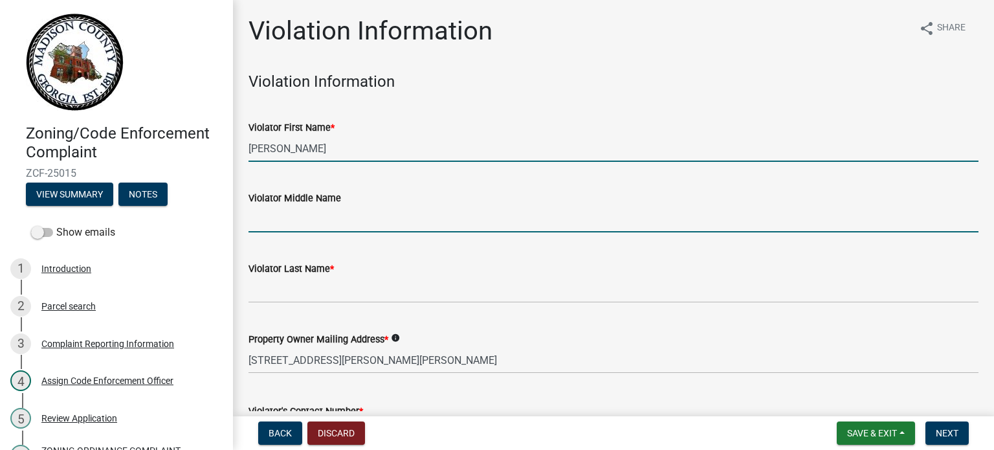
drag, startPoint x: 314, startPoint y: 225, endPoint x: 449, endPoint y: 218, distance: 135.4
click at [314, 225] on input "Violator Middle Name" at bounding box center [613, 219] width 730 height 27
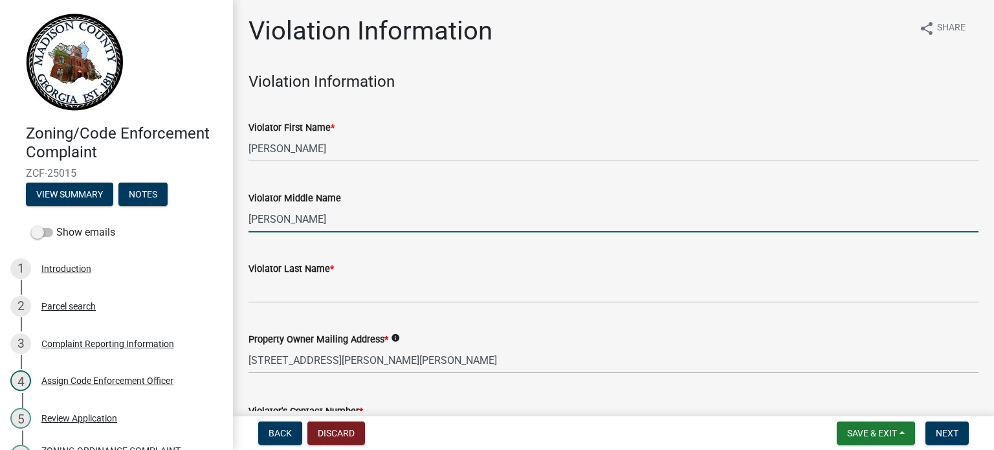
click at [293, 222] on input "[PERSON_NAME]" at bounding box center [613, 219] width 730 height 27
type input "M"
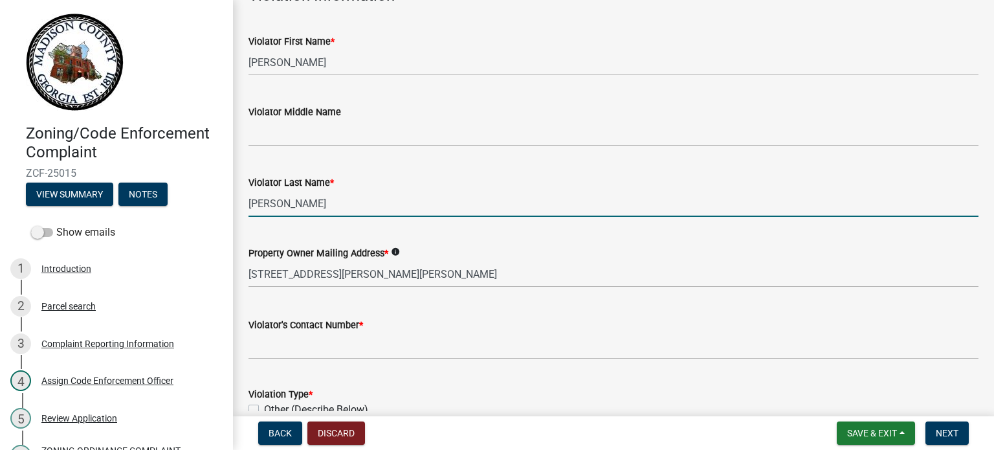
scroll to position [172, 0]
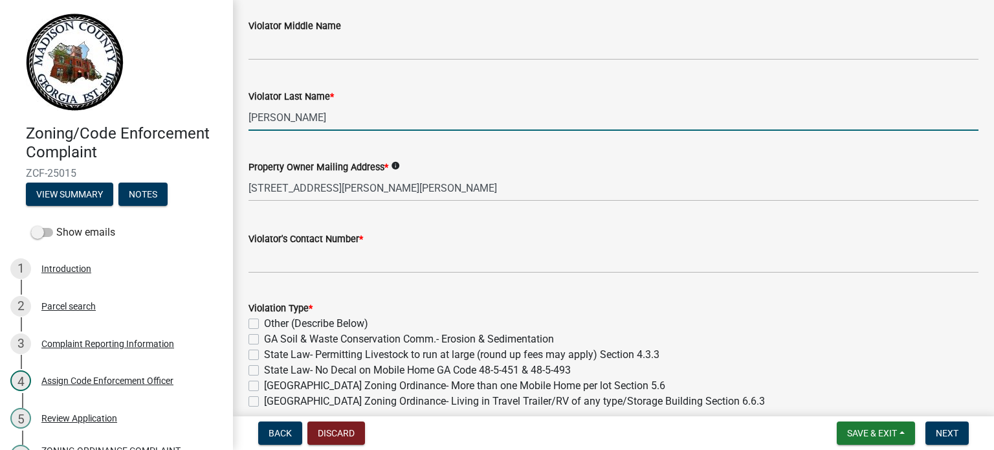
type input "[PERSON_NAME]"
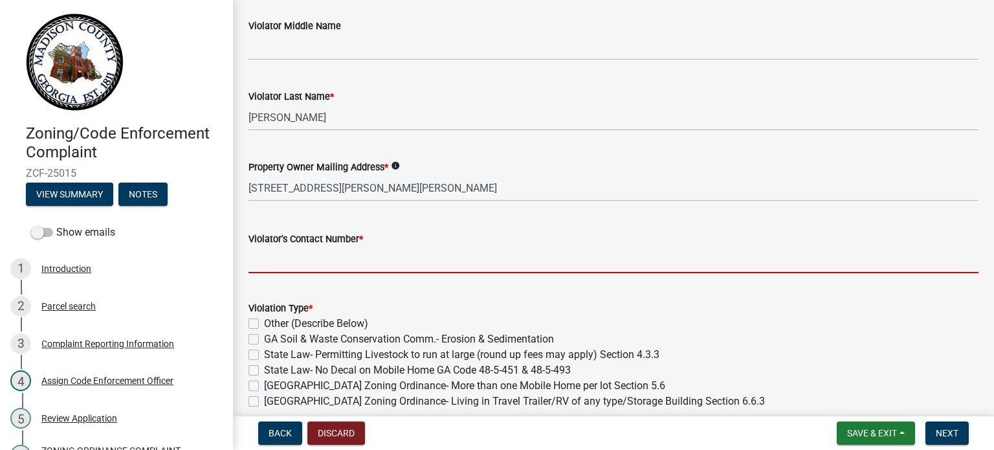
click at [338, 264] on input "text" at bounding box center [613, 260] width 730 height 27
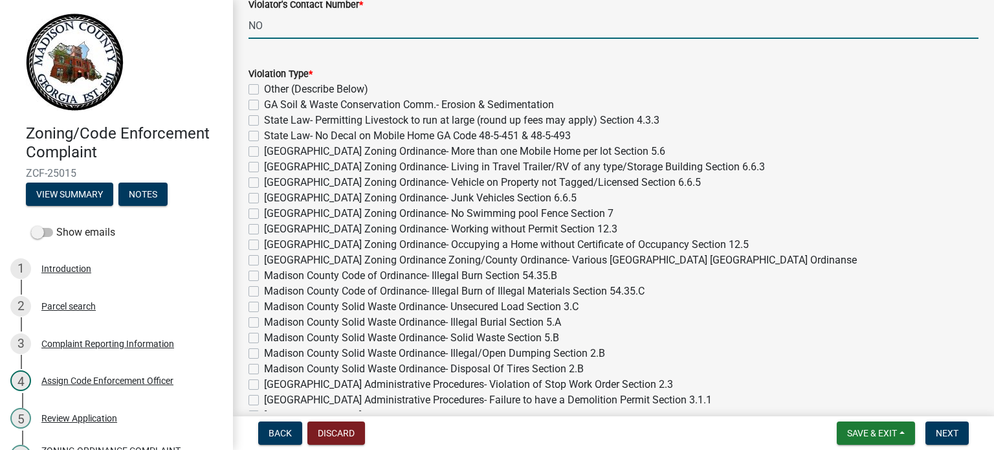
scroll to position [431, 0]
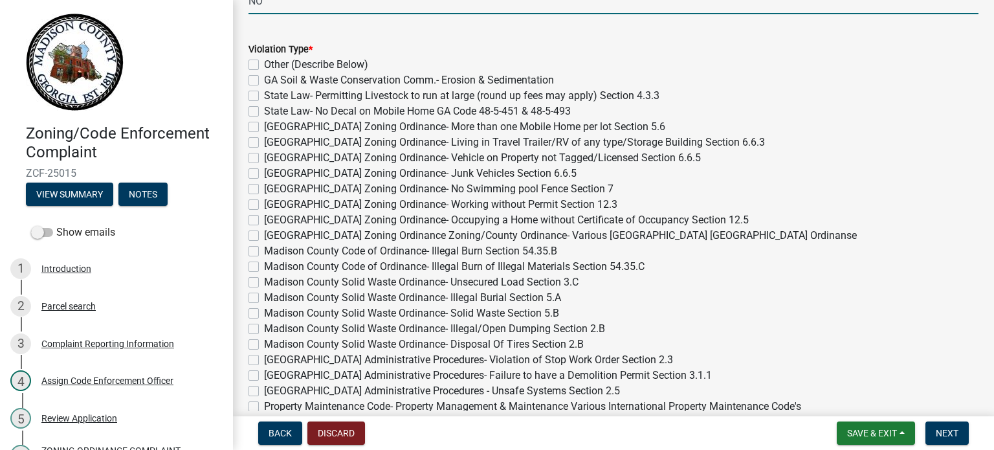
type input "0"
click at [264, 142] on label "[GEOGRAPHIC_DATA] Zoning Ordinance- Living in Travel Trailer/RV of any type/Sto…" at bounding box center [514, 143] width 501 height 16
click at [264, 142] on input "[GEOGRAPHIC_DATA] Zoning Ordinance- Living in Travel Trailer/RV of any type/Sto…" at bounding box center [268, 139] width 8 height 8
checkbox input "true"
checkbox input "false"
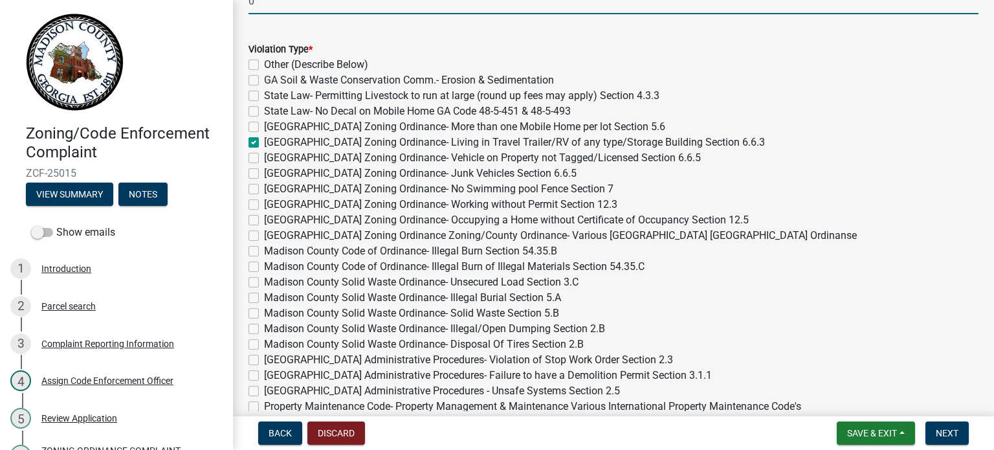
checkbox input "false"
checkbox input "true"
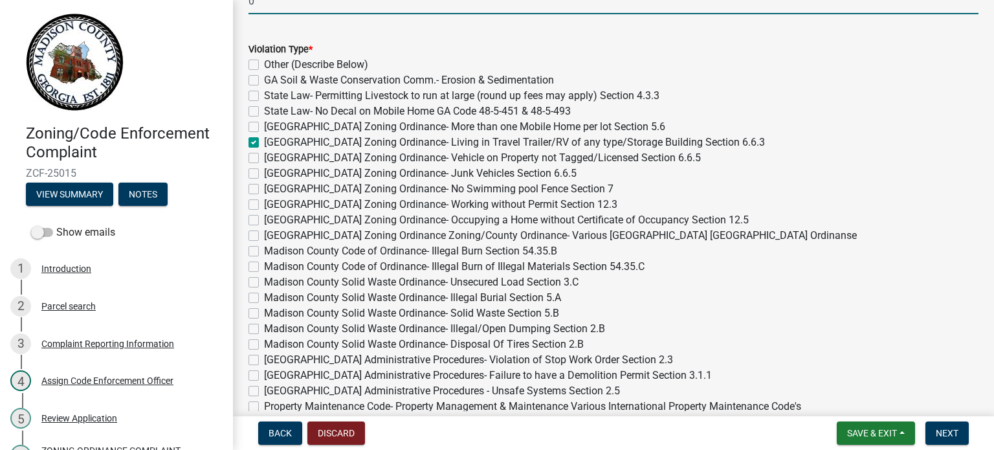
checkbox input "false"
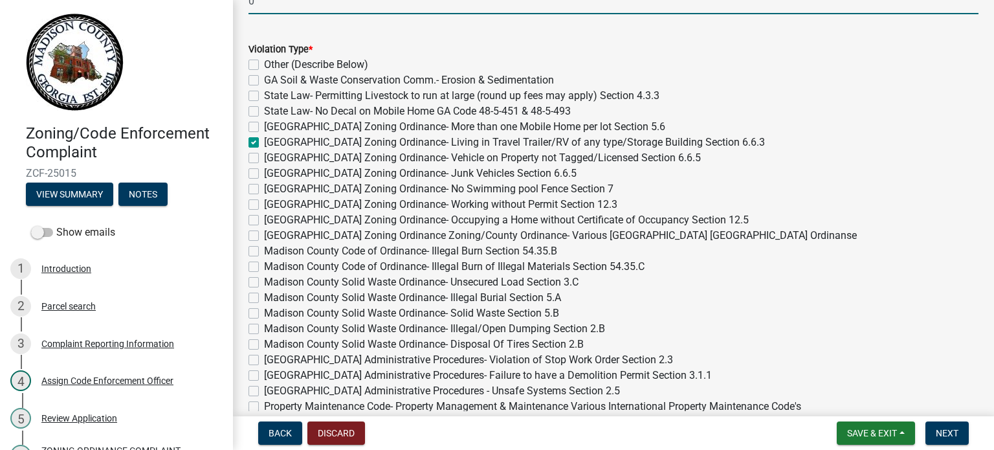
checkbox input "false"
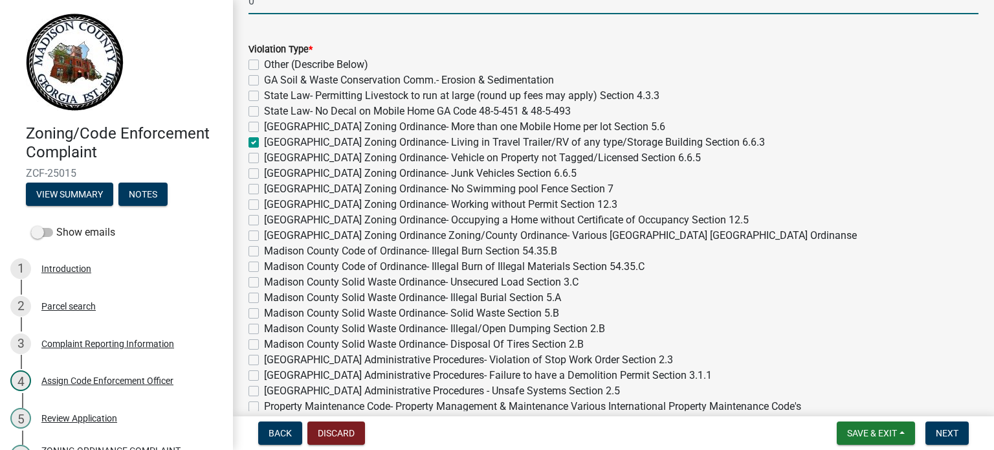
checkbox input "false"
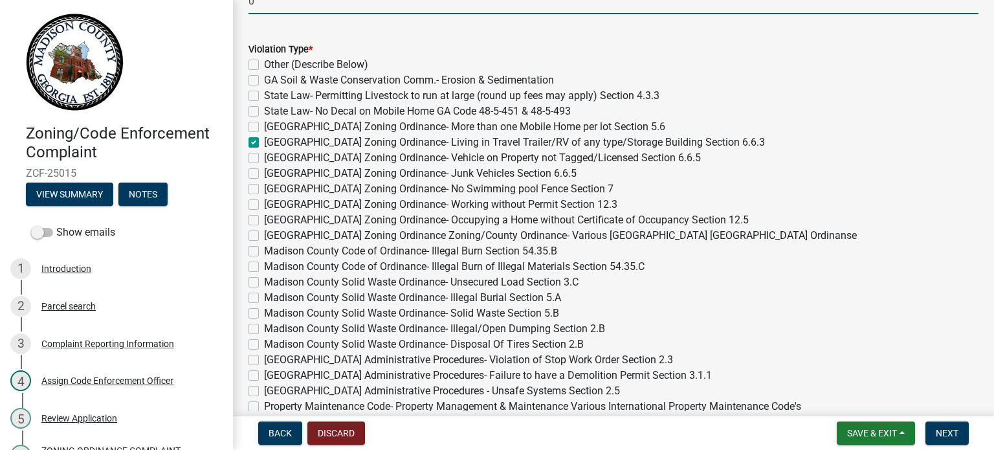
checkbox input "false"
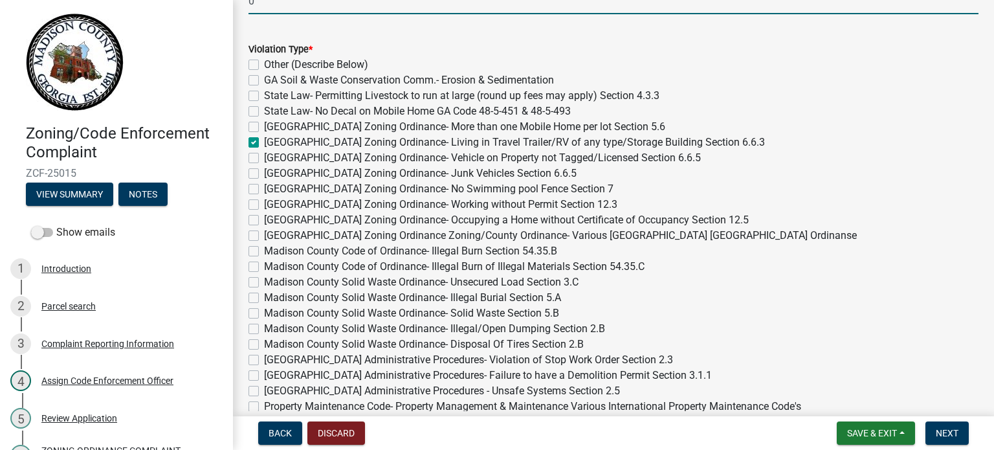
checkbox input "false"
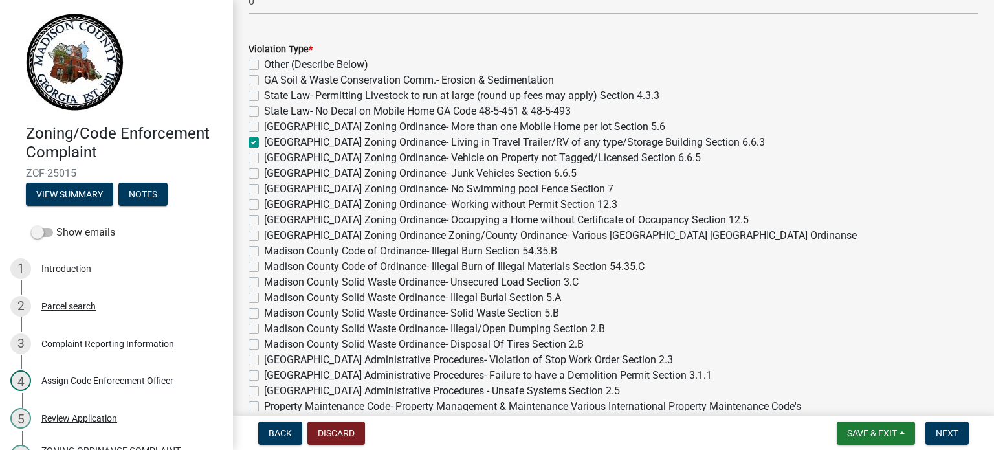
click at [264, 157] on label "[GEOGRAPHIC_DATA] Zoning Ordinance- Vehicle on Property not Tagged/Licensed Sec…" at bounding box center [482, 158] width 437 height 16
click at [264, 157] on input "[GEOGRAPHIC_DATA] Zoning Ordinance- Vehicle on Property not Tagged/Licensed Sec…" at bounding box center [268, 154] width 8 height 8
checkbox input "true"
checkbox input "false"
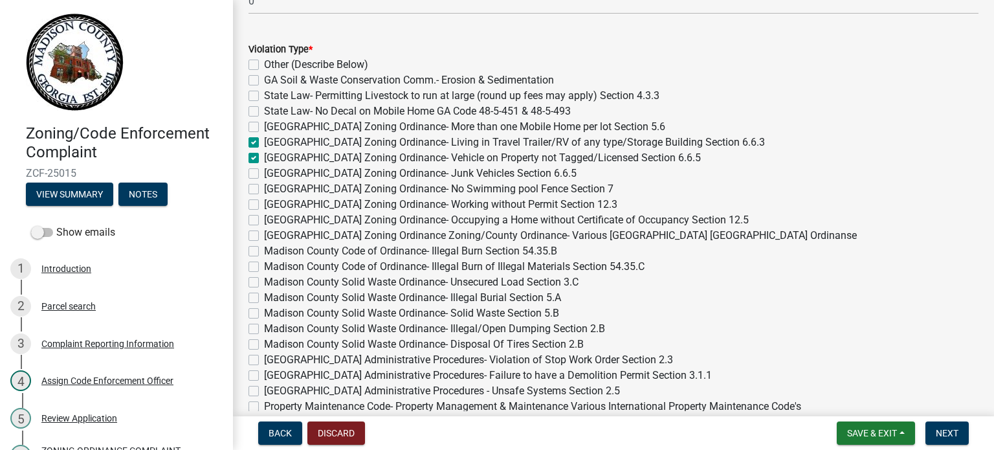
checkbox input "false"
checkbox input "true"
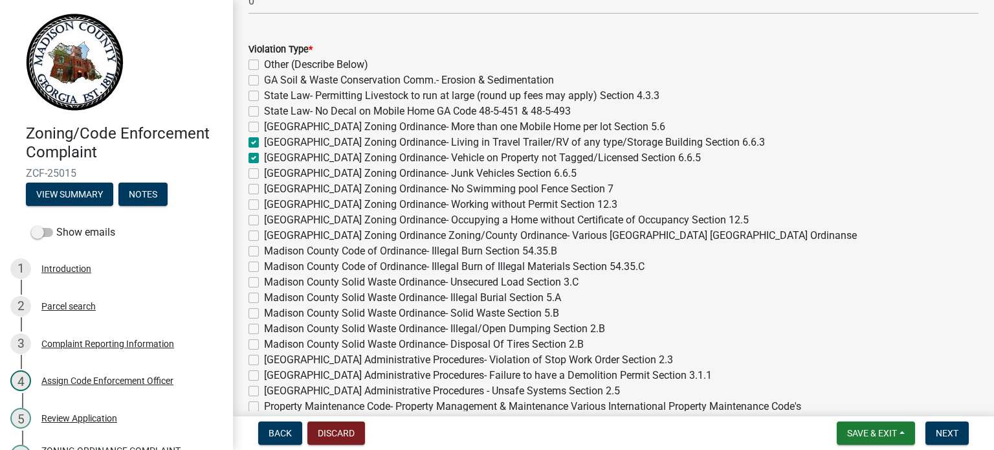
checkbox input "false"
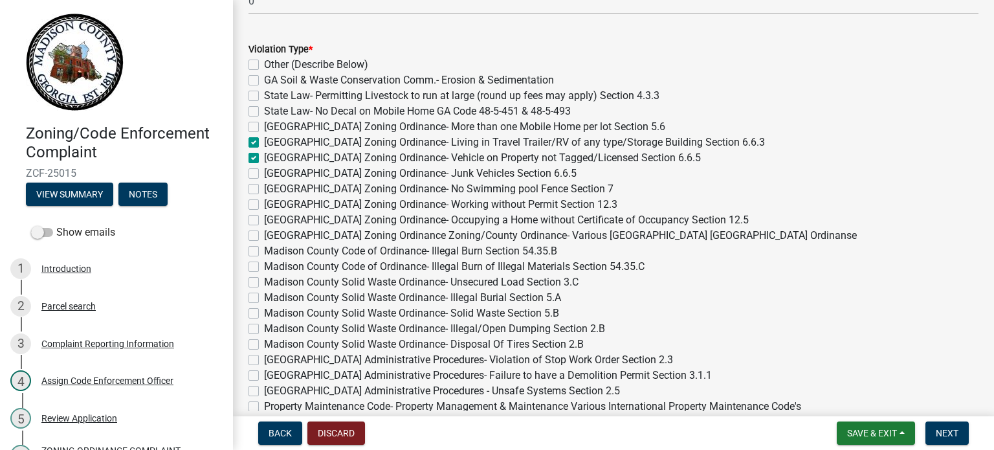
checkbox input "false"
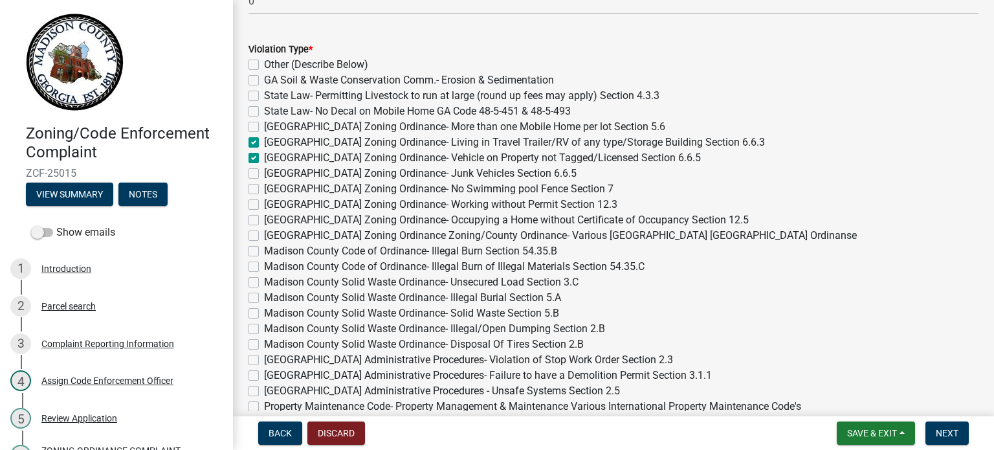
checkbox input "false"
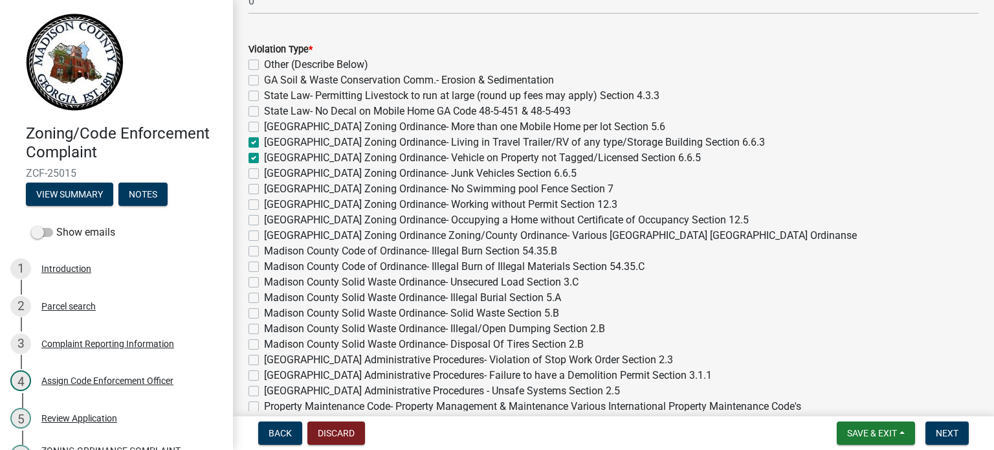
checkbox input "false"
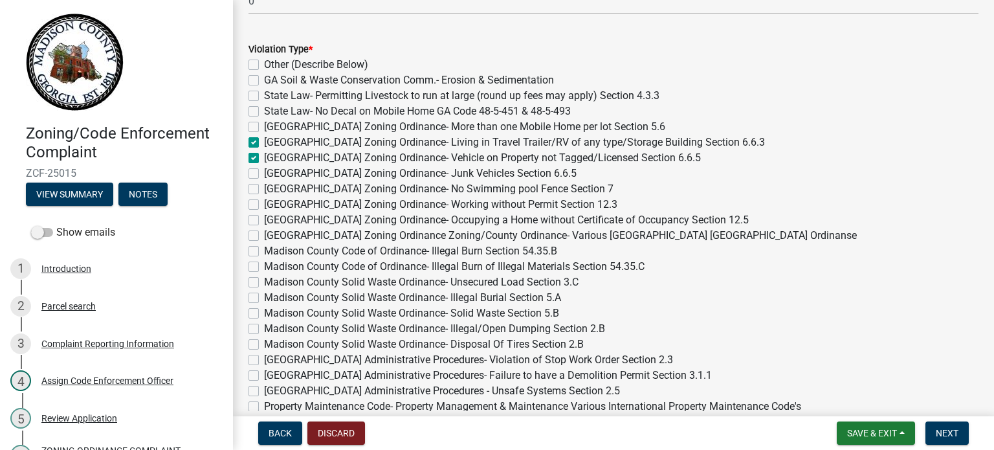
click at [264, 250] on label "Madison County Code of Ordinance- Illegal Burn Section 54.35.B" at bounding box center [410, 251] width 293 height 16
click at [264, 250] on input "Madison County Code of Ordinance- Illegal Burn Section 54.35.B" at bounding box center [268, 247] width 8 height 8
checkbox input "true"
checkbox input "false"
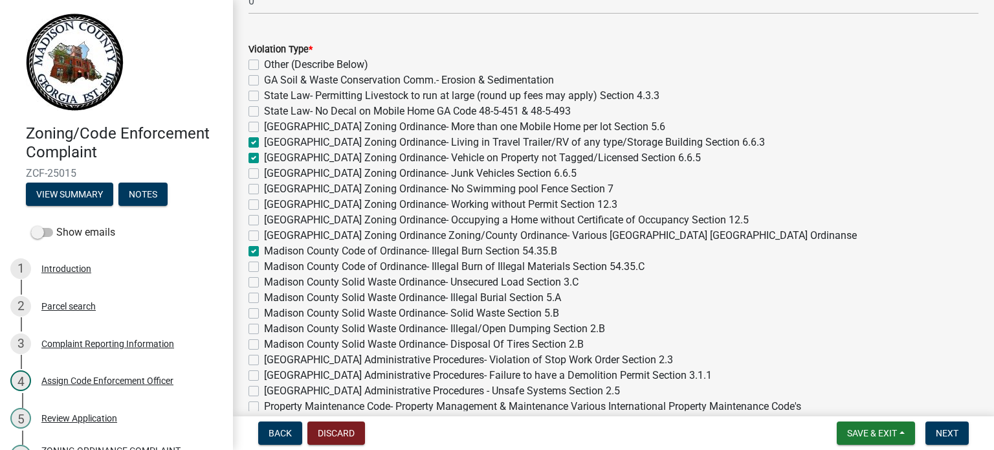
checkbox input "false"
checkbox input "true"
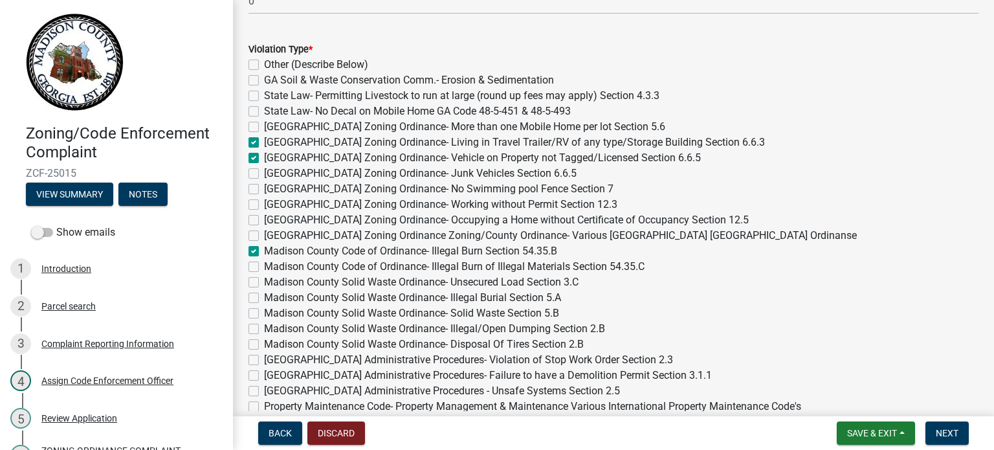
checkbox input "false"
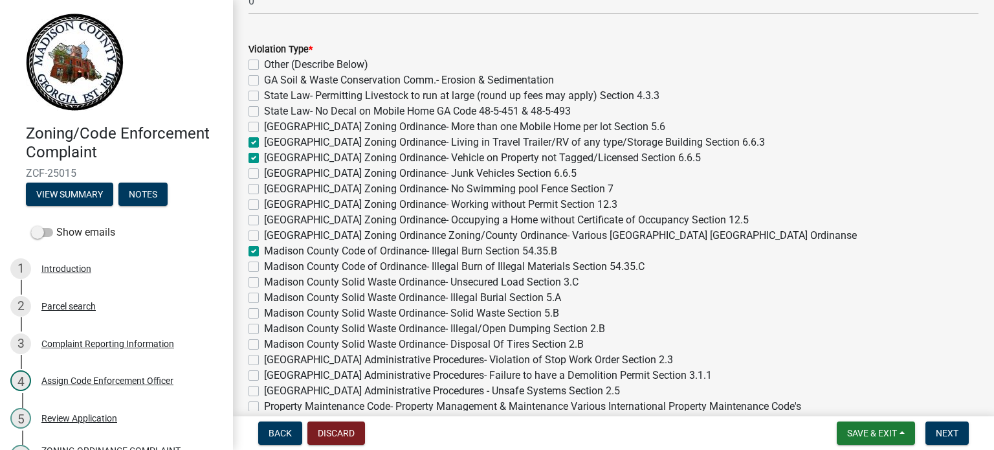
checkbox input "true"
checkbox input "false"
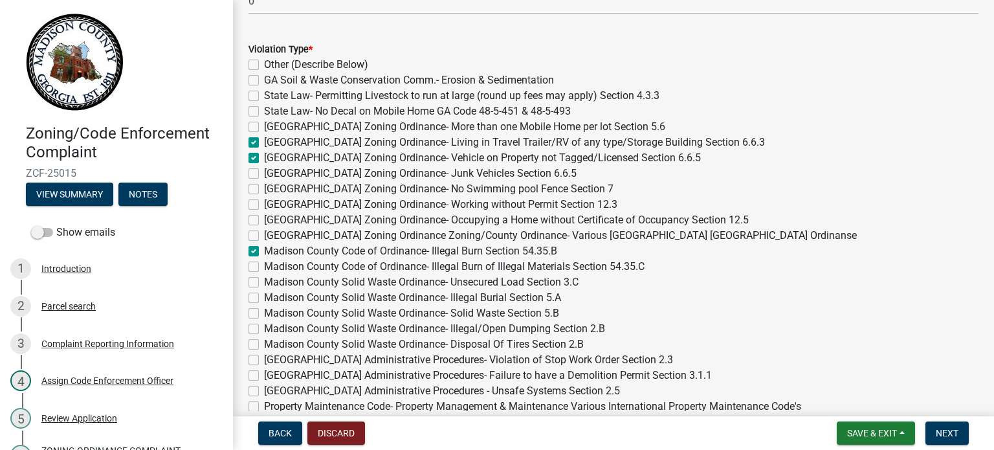
checkbox input "false"
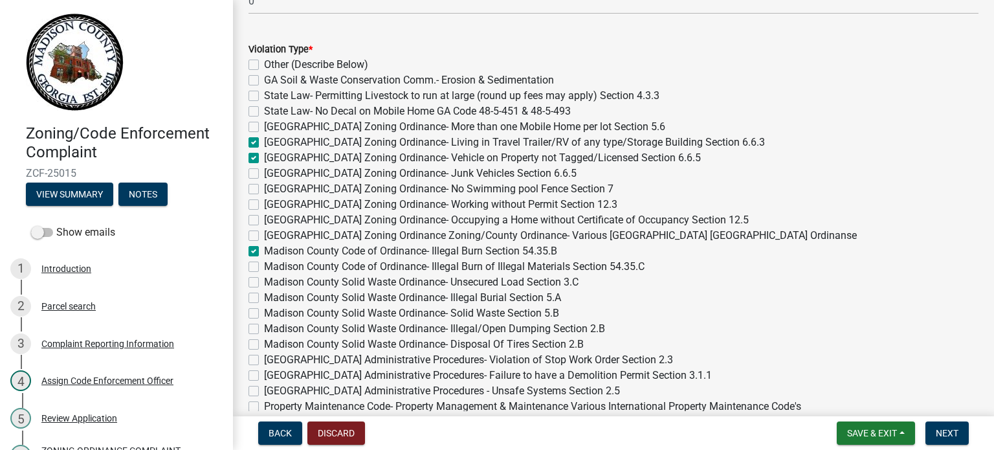
checkbox input "false"
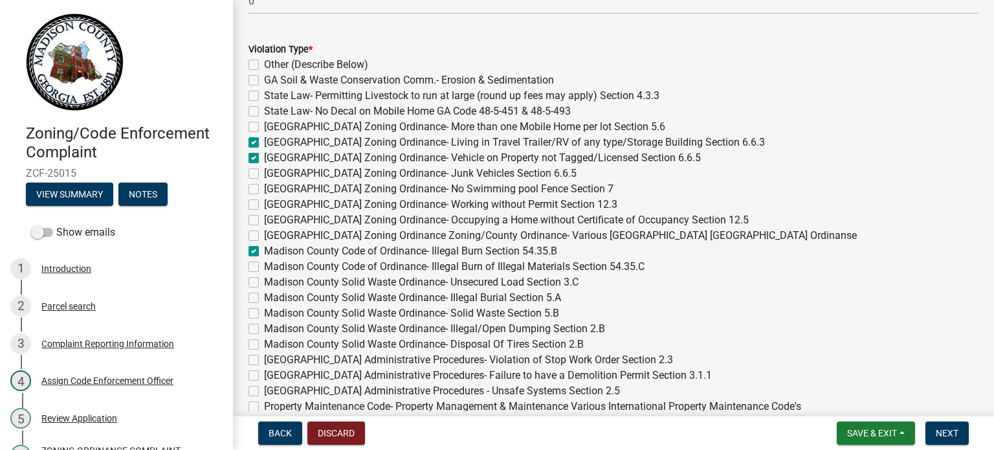
click at [264, 250] on label "Madison County Code of Ordinance- Illegal Burn Section 54.35.B" at bounding box center [410, 251] width 293 height 16
click at [264, 250] on input "Madison County Code of Ordinance- Illegal Burn Section 54.35.B" at bounding box center [268, 247] width 8 height 8
checkbox input "false"
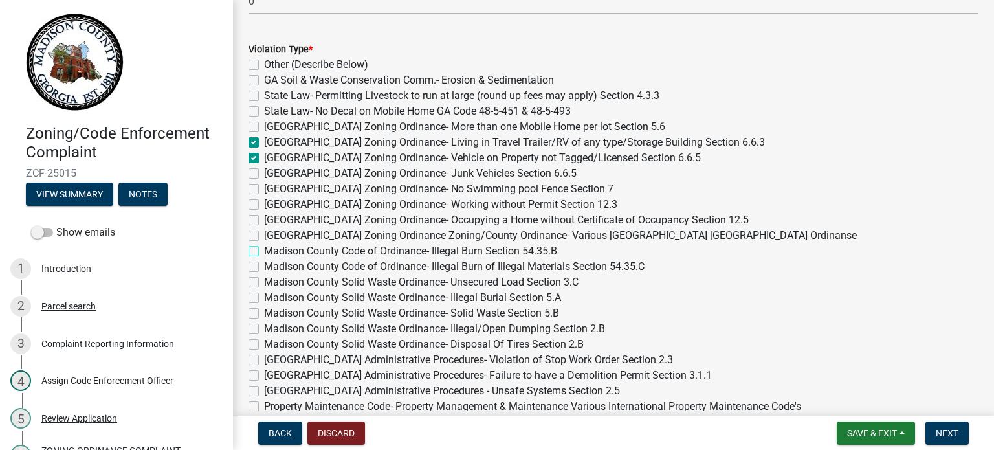
checkbox input "false"
checkbox input "true"
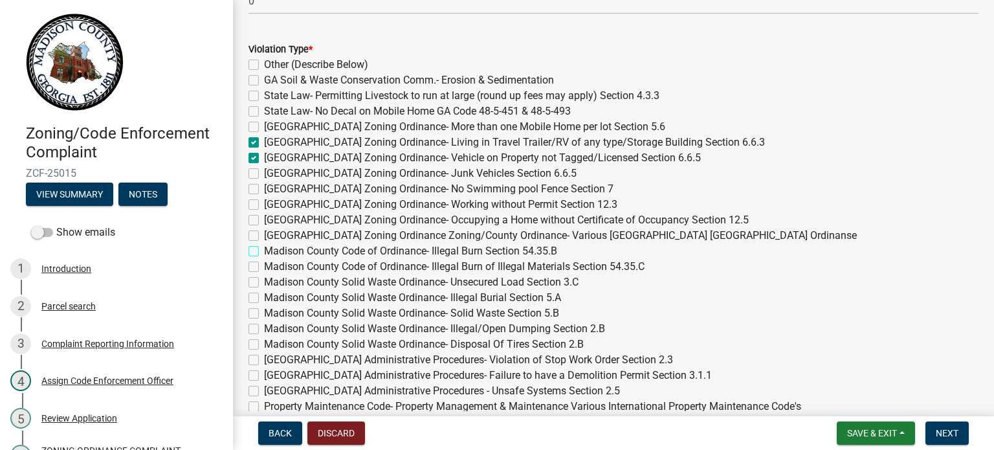
checkbox input "false"
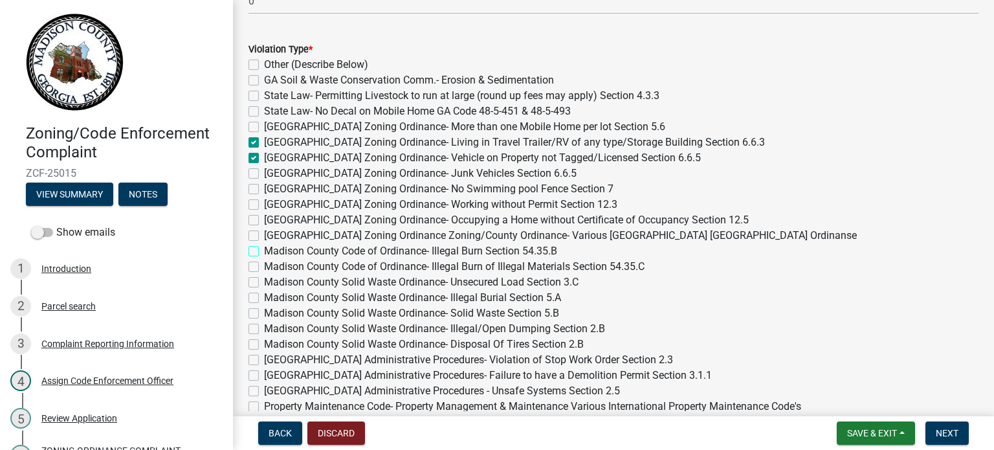
checkbox input "false"
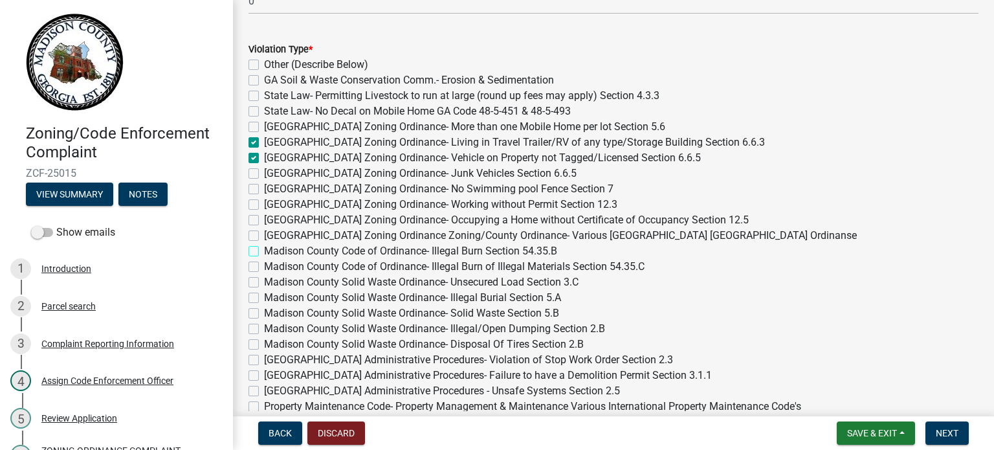
checkbox input "false"
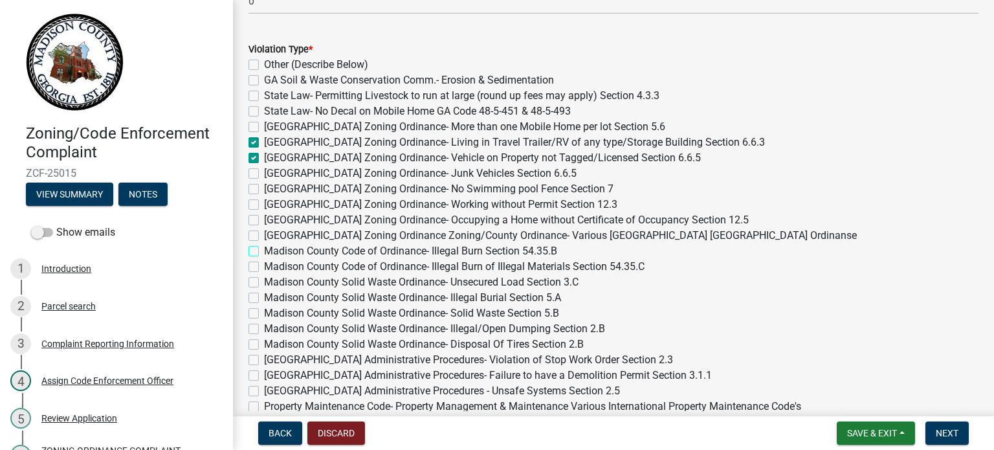
checkbox input "false"
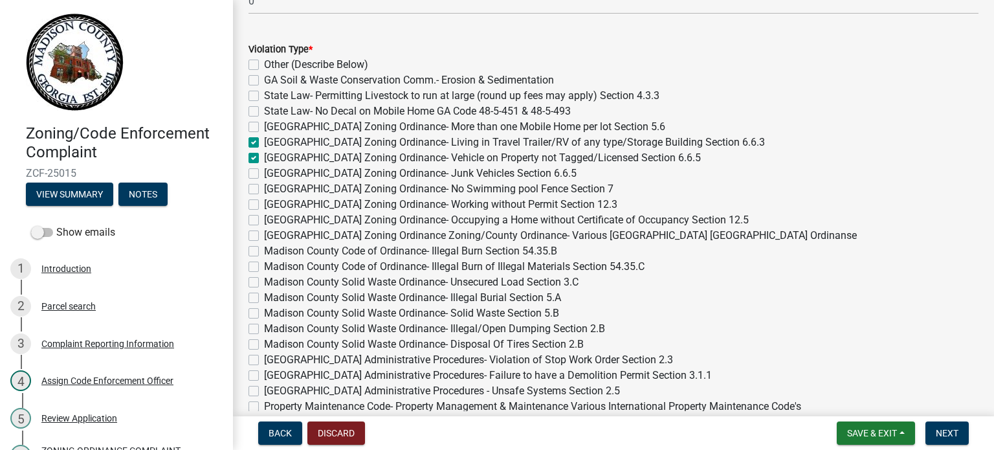
click at [264, 267] on label "Madison County Code of Ordinance- Illegal Burn of Illegal Materials Section 54.…" at bounding box center [454, 267] width 380 height 16
click at [264, 267] on input "Madison County Code of Ordinance- Illegal Burn of Illegal Materials Section 54.…" at bounding box center [268, 263] width 8 height 8
checkbox input "true"
checkbox input "false"
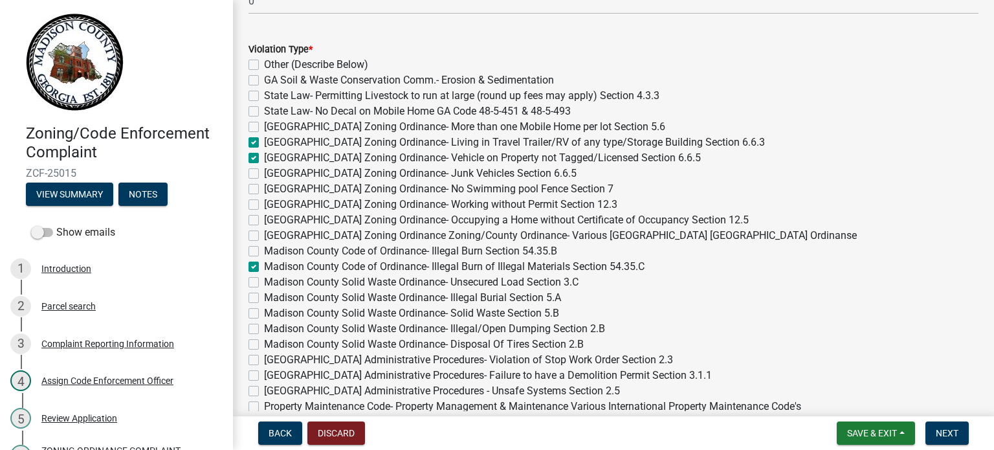
checkbox input "false"
checkbox input "true"
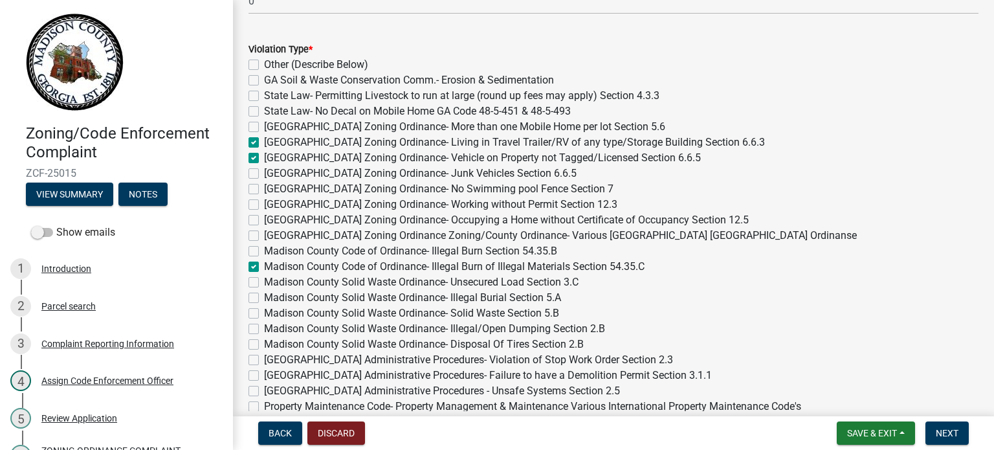
checkbox input "false"
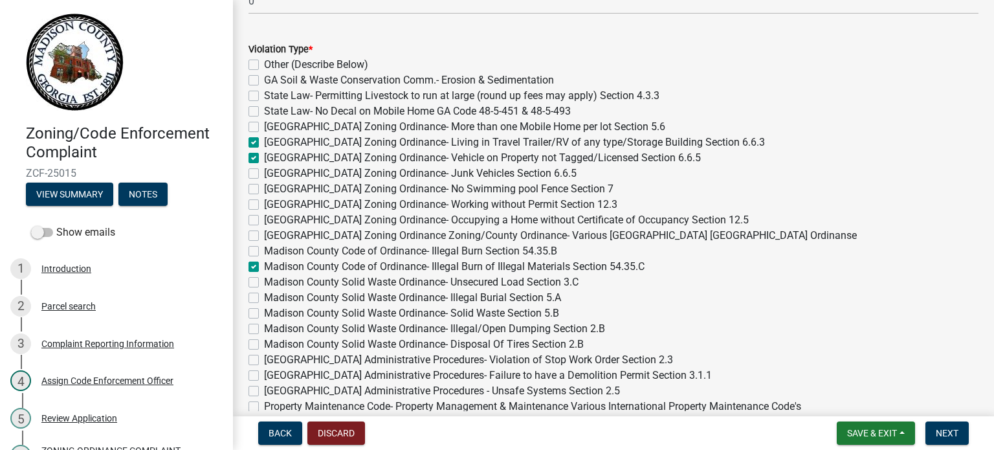
checkbox input "false"
checkbox input "true"
checkbox input "false"
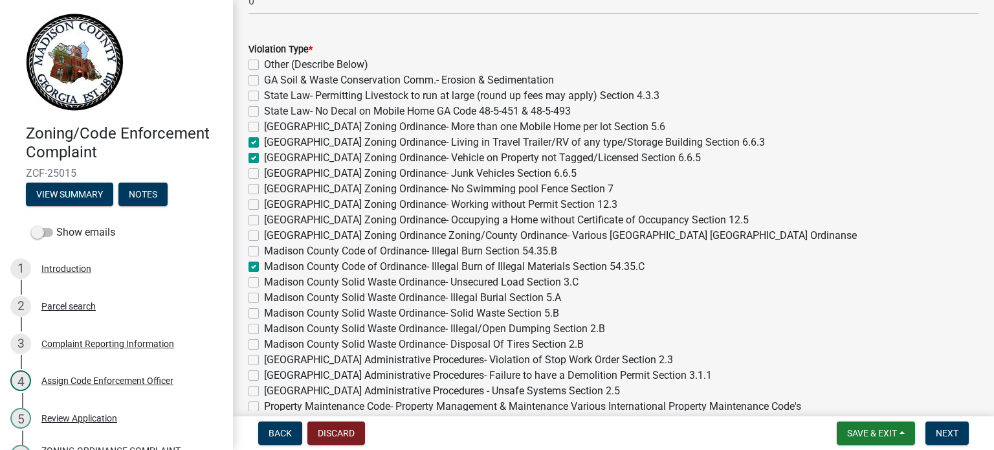
checkbox input "false"
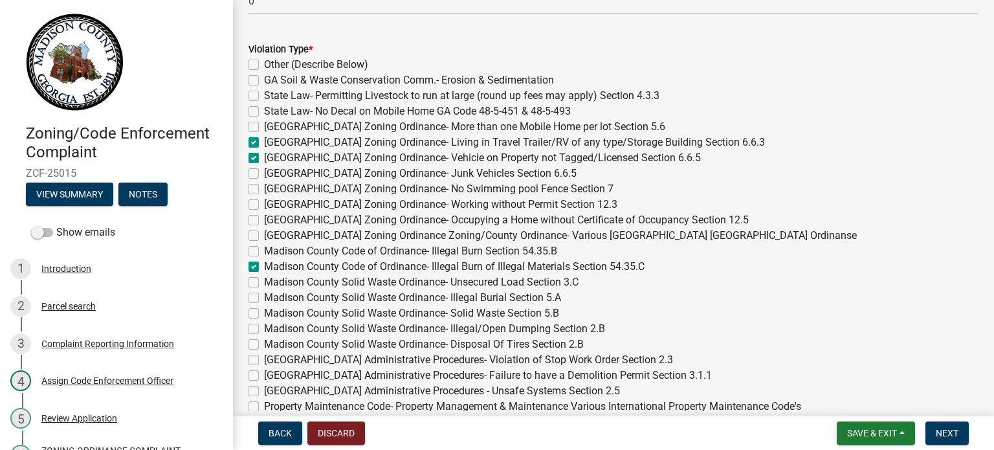
checkbox input "false"
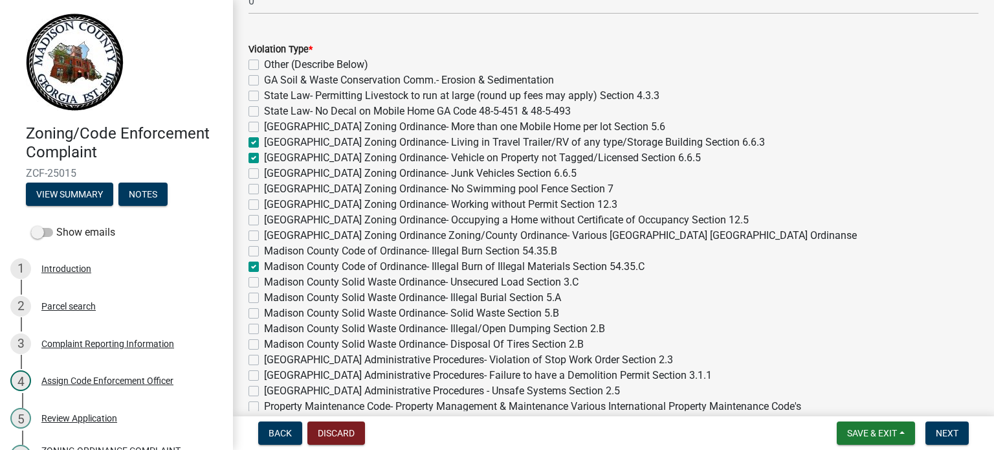
click at [264, 297] on label "Madison County Solid Waste Ordinance- Illegal Burial Section 5.A" at bounding box center [412, 298] width 297 height 16
click at [264, 297] on input "Madison County Solid Waste Ordinance- Illegal Burial Section 5.A" at bounding box center [268, 294] width 8 height 8
checkbox input "true"
checkbox input "false"
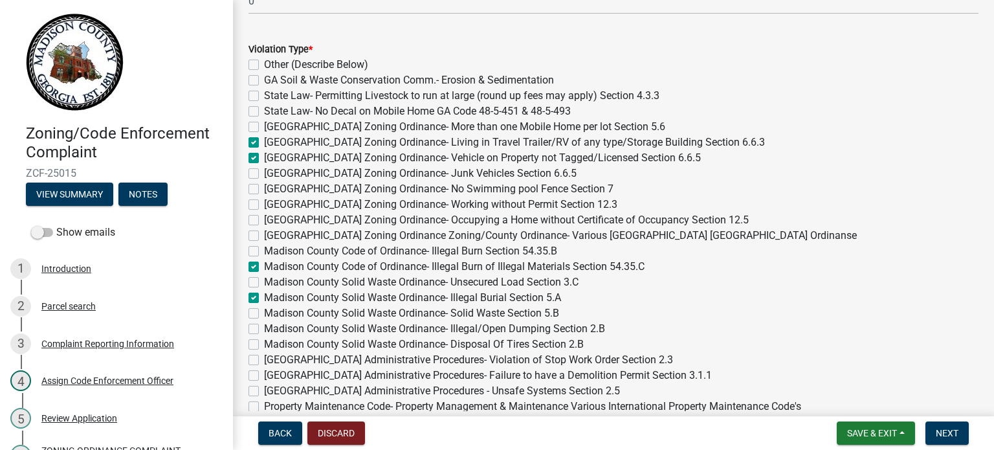
checkbox input "false"
checkbox input "true"
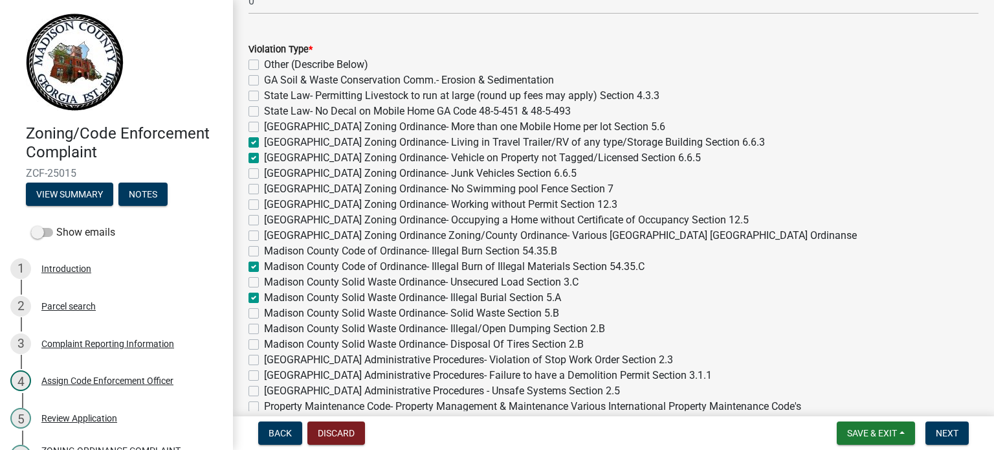
checkbox input "false"
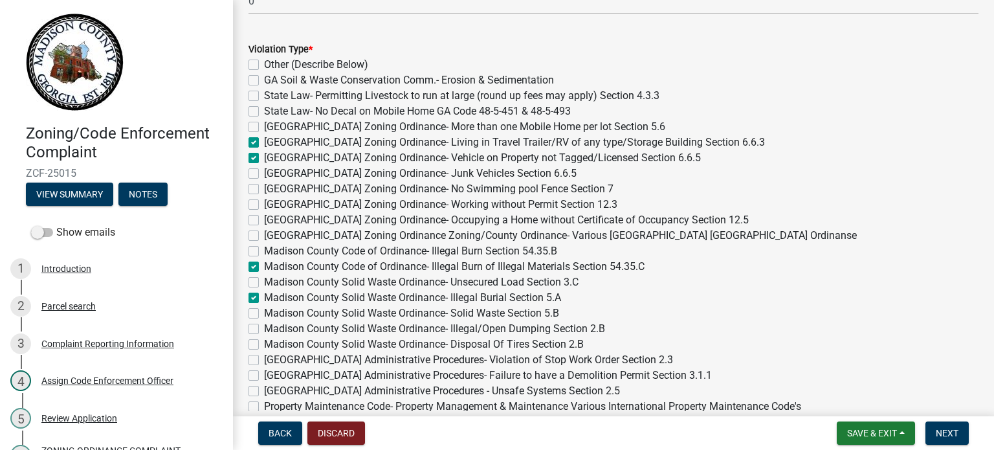
checkbox input "false"
checkbox input "true"
click at [264, 311] on label "Madison County Solid Waste Ordinance- Solid Waste Section 5.B" at bounding box center [411, 313] width 295 height 16
click at [264, 311] on input "Madison County Solid Waste Ordinance- Solid Waste Section 5.B" at bounding box center [268, 309] width 8 height 8
click at [264, 342] on label "Madison County Solid Waste Ordinance- Disposal Of Tires Section 2.B" at bounding box center [424, 344] width 320 height 16
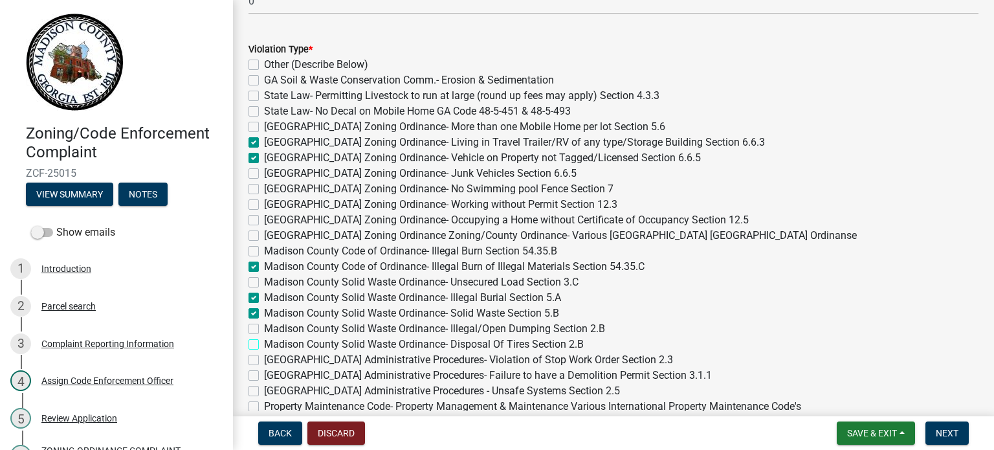
click at [264, 342] on input "Madison County Solid Waste Ordinance- Disposal Of Tires Section 2.B" at bounding box center [268, 340] width 8 height 8
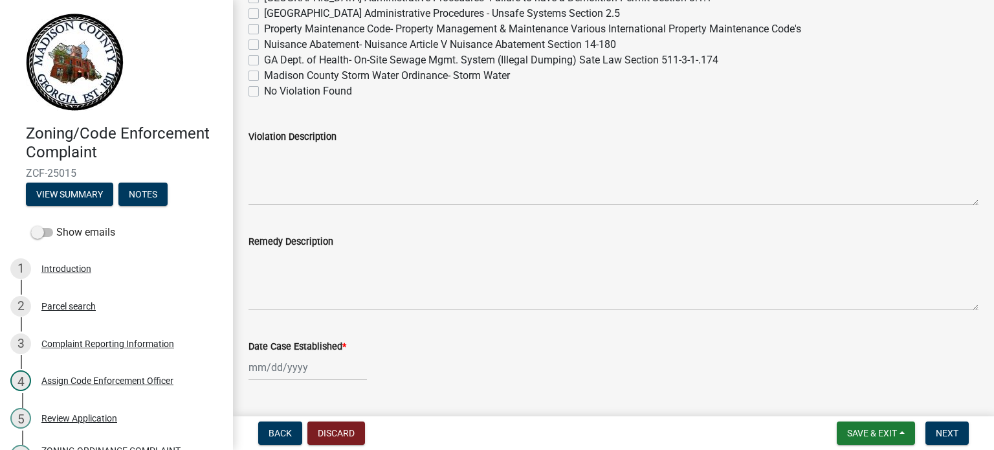
scroll to position [863, 0]
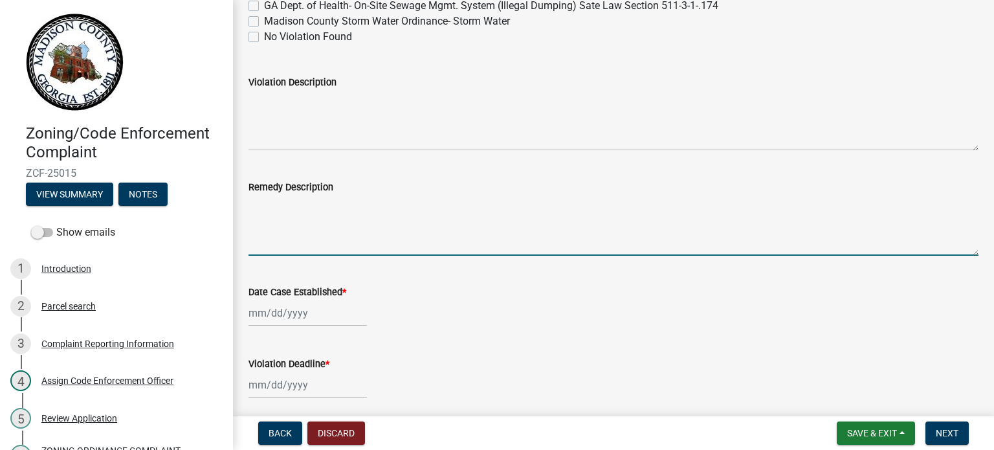
click at [296, 239] on textarea "Remedy Description" at bounding box center [613, 225] width 730 height 61
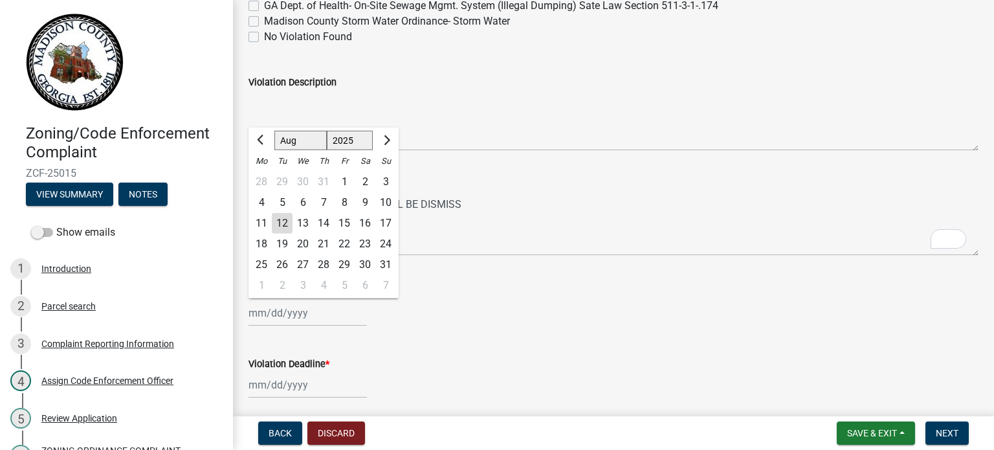
click at [291, 319] on div "[PERSON_NAME] Feb Mar Apr [PERSON_NAME][DATE] Oct Nov [DATE] 1526 1527 1528 152…" at bounding box center [307, 313] width 118 height 27
click at [342, 203] on div "8" at bounding box center [344, 202] width 21 height 21
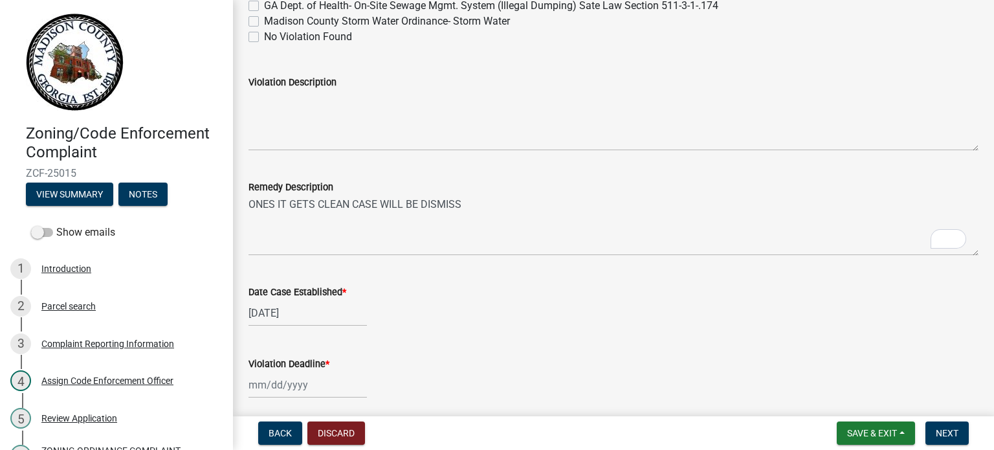
scroll to position [949, 0]
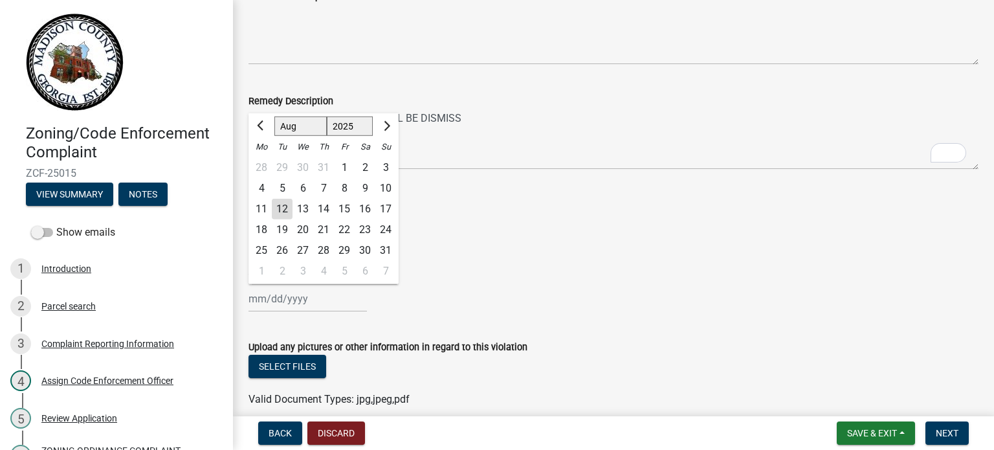
click at [279, 300] on div "[PERSON_NAME] Feb Mar Apr [PERSON_NAME][DATE] Oct Nov [DATE] 1526 1527 1528 152…" at bounding box center [307, 298] width 118 height 27
click at [388, 126] on span "Next month" at bounding box center [385, 125] width 10 height 10
click at [388, 124] on span "Next month" at bounding box center [385, 125] width 10 height 10
click at [283, 227] on div "21" at bounding box center [282, 229] width 21 height 21
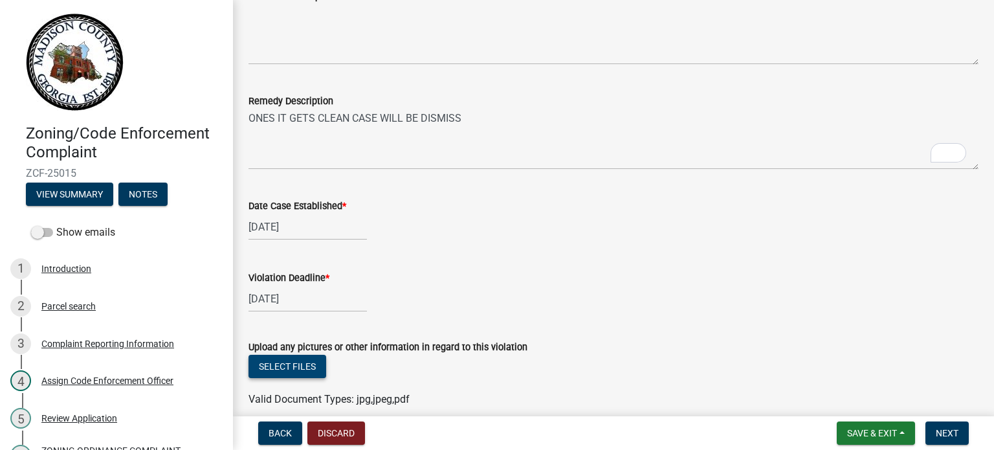
click at [295, 368] on button "Select files" at bounding box center [287, 366] width 78 height 23
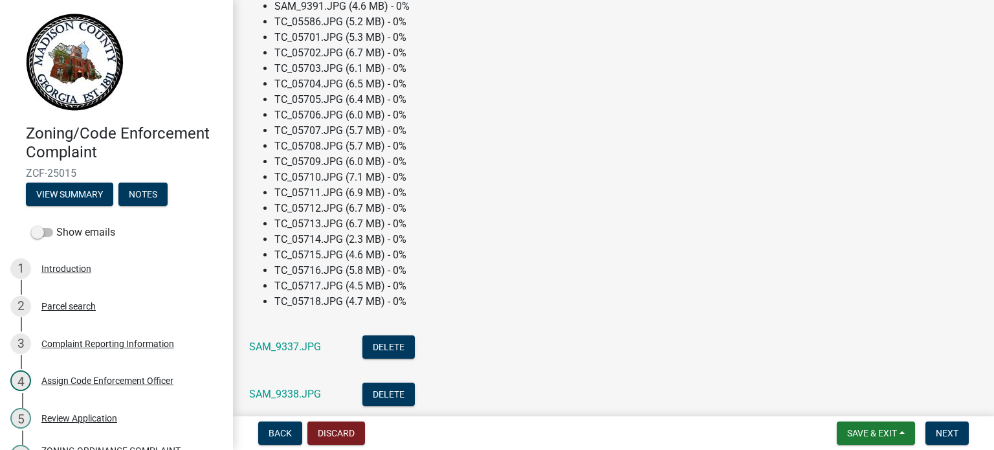
scroll to position [2164, 0]
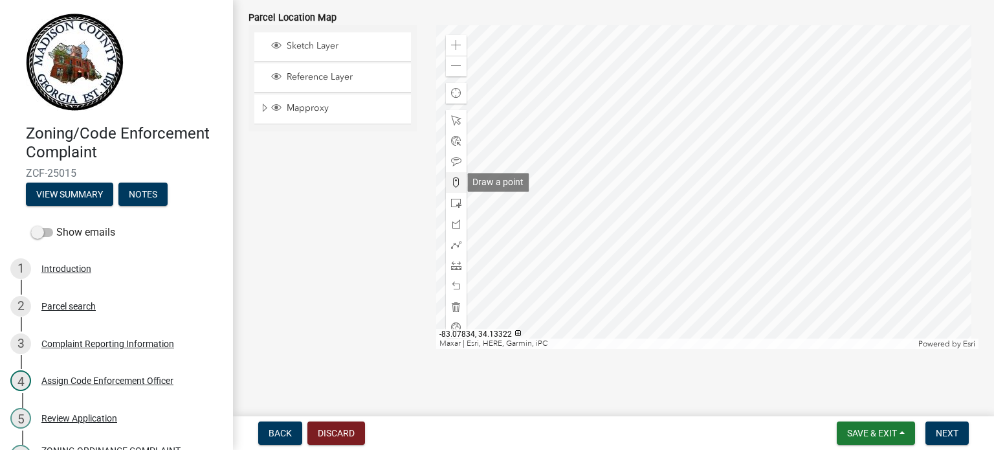
click at [456, 183] on span at bounding box center [456, 182] width 10 height 10
click at [454, 182] on span at bounding box center [456, 183] width 10 height 10
click at [725, 149] on div at bounding box center [707, 188] width 543 height 324
click at [720, 149] on div at bounding box center [707, 188] width 543 height 324
click at [714, 149] on div at bounding box center [707, 188] width 543 height 324
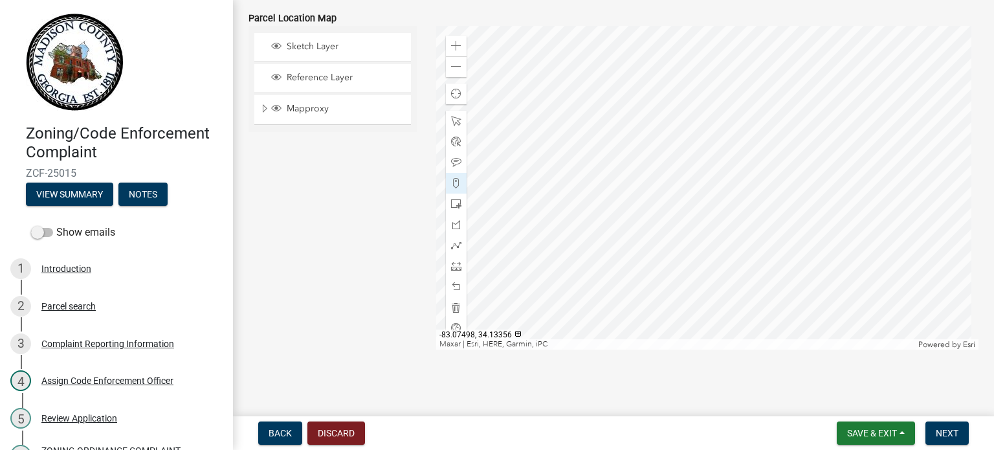
click at [711, 150] on div at bounding box center [707, 188] width 543 height 324
click at [720, 139] on div at bounding box center [707, 188] width 543 height 324
click at [732, 149] on div at bounding box center [707, 188] width 543 height 324
click at [727, 151] on div at bounding box center [707, 188] width 543 height 324
click at [748, 171] on div at bounding box center [707, 187] width 543 height 324
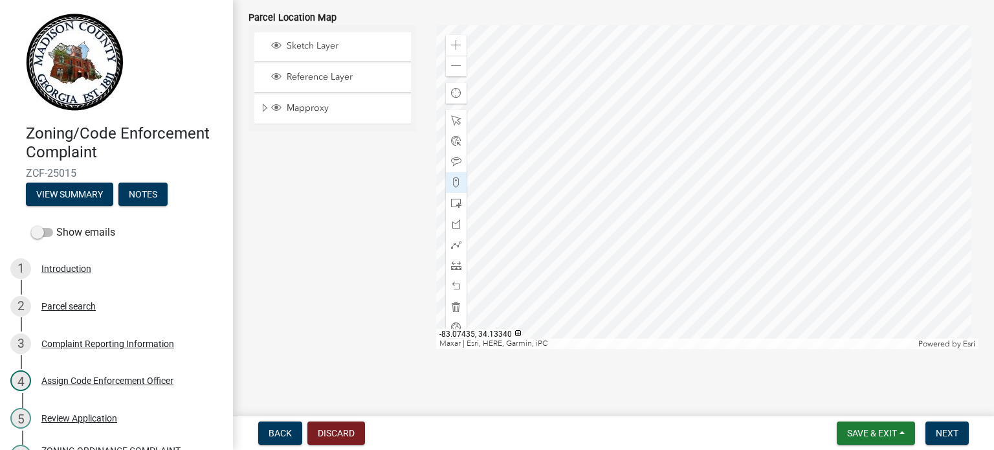
click at [758, 165] on div at bounding box center [707, 187] width 543 height 324
click at [751, 155] on div at bounding box center [707, 187] width 543 height 324
click at [699, 157] on div at bounding box center [707, 187] width 543 height 324
click at [700, 157] on div at bounding box center [707, 188] width 543 height 324
click at [688, 145] on div at bounding box center [707, 188] width 543 height 324
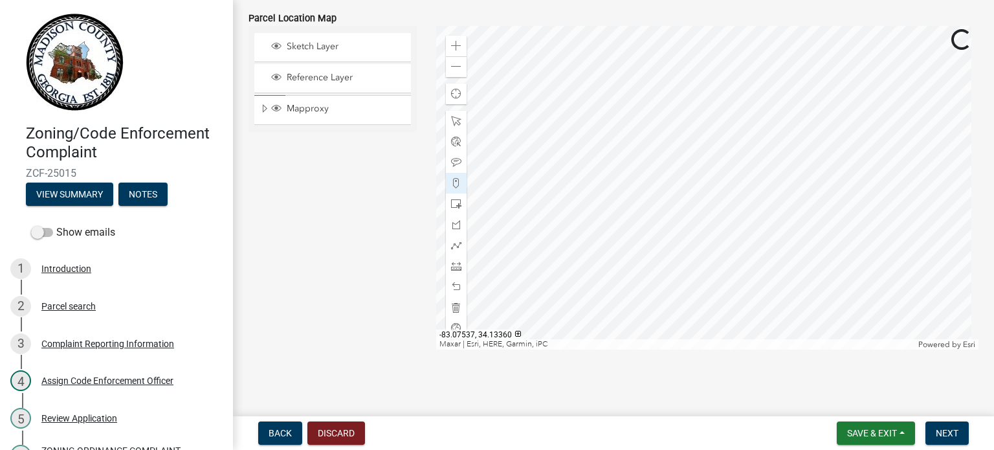
click at [683, 146] on div at bounding box center [707, 188] width 543 height 324
click at [681, 146] on div at bounding box center [707, 188] width 543 height 324
click at [668, 148] on div at bounding box center [707, 188] width 543 height 324
click at [663, 162] on div at bounding box center [707, 188] width 543 height 324
click at [694, 168] on div at bounding box center [707, 188] width 543 height 324
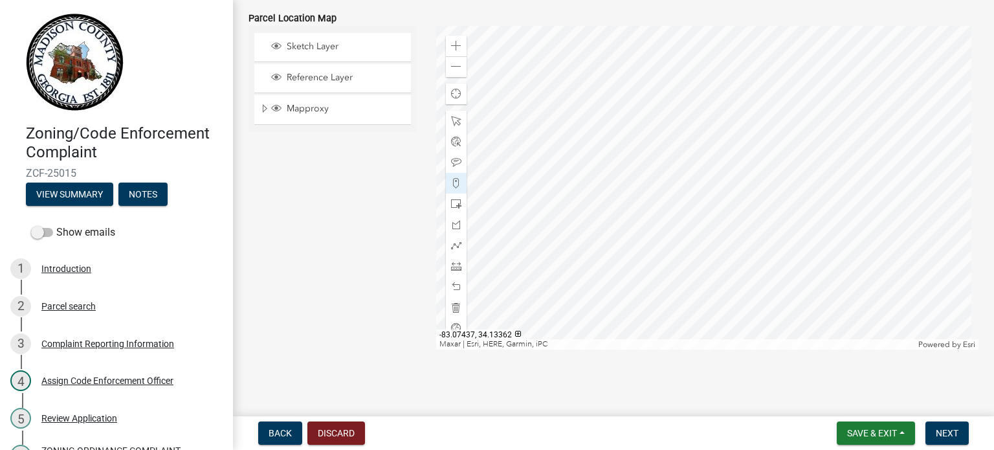
click at [756, 146] on div at bounding box center [707, 188] width 543 height 324
click at [738, 151] on div at bounding box center [707, 188] width 543 height 324
click at [740, 139] on div at bounding box center [707, 188] width 543 height 324
click at [943, 426] on button "Next" at bounding box center [946, 432] width 43 height 23
click at [949, 430] on span "Next" at bounding box center [947, 433] width 23 height 10
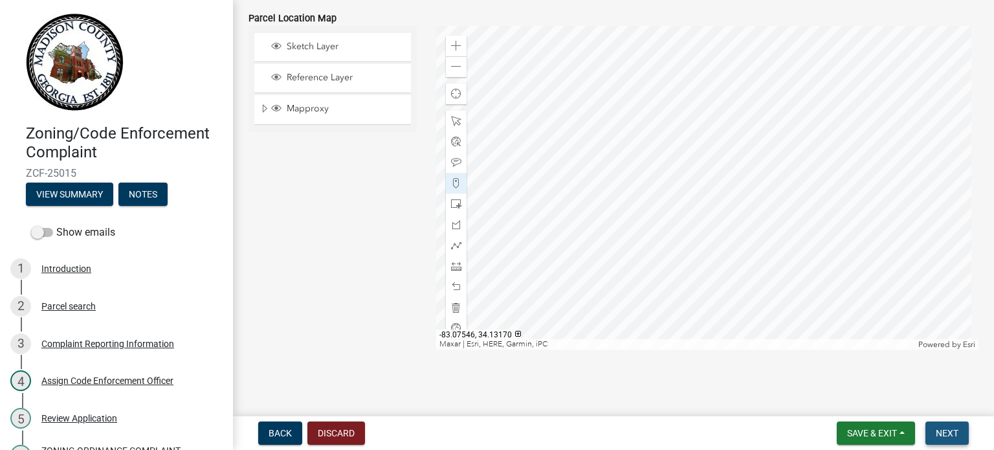
click at [949, 437] on span "Next" at bounding box center [947, 433] width 23 height 10
click at [940, 434] on span "Next" at bounding box center [947, 433] width 23 height 10
click at [358, 165] on div "Sketch Layer Reference Layer Mapproxy Parcels Parcel Numbers Address Numbers Ci…" at bounding box center [333, 188] width 188 height 324
click at [333, 179] on div "Sketch Layer Reference Layer Mapproxy Parcels Parcel Numbers Address Numbers Ci…" at bounding box center [333, 188] width 188 height 324
click at [940, 433] on span "Next" at bounding box center [947, 433] width 23 height 10
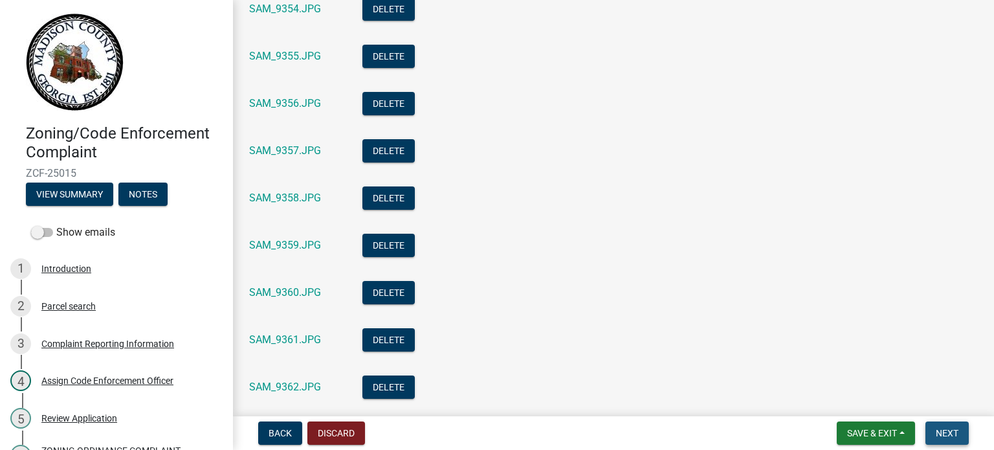
click at [938, 430] on span "Next" at bounding box center [947, 433] width 23 height 10
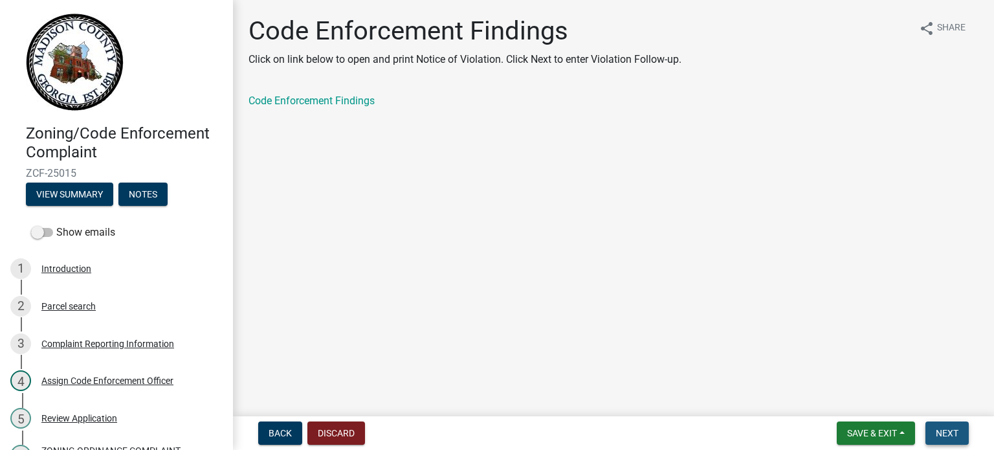
click at [955, 432] on span "Next" at bounding box center [947, 433] width 23 height 10
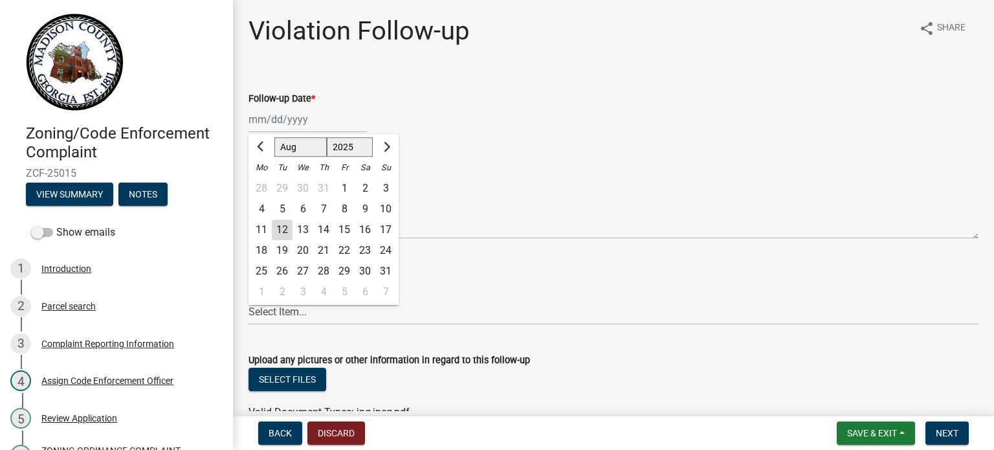
click at [308, 114] on div "[PERSON_NAME] Feb Mar Apr [PERSON_NAME][DATE] Oct Nov [DATE] 1526 1527 1528 152…" at bounding box center [307, 119] width 118 height 27
click at [324, 272] on div "28" at bounding box center [323, 271] width 21 height 21
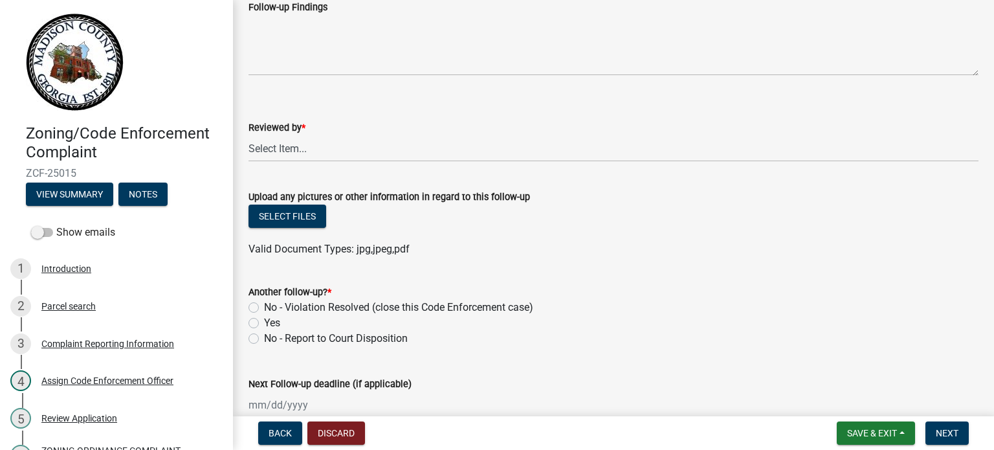
scroll to position [172, 0]
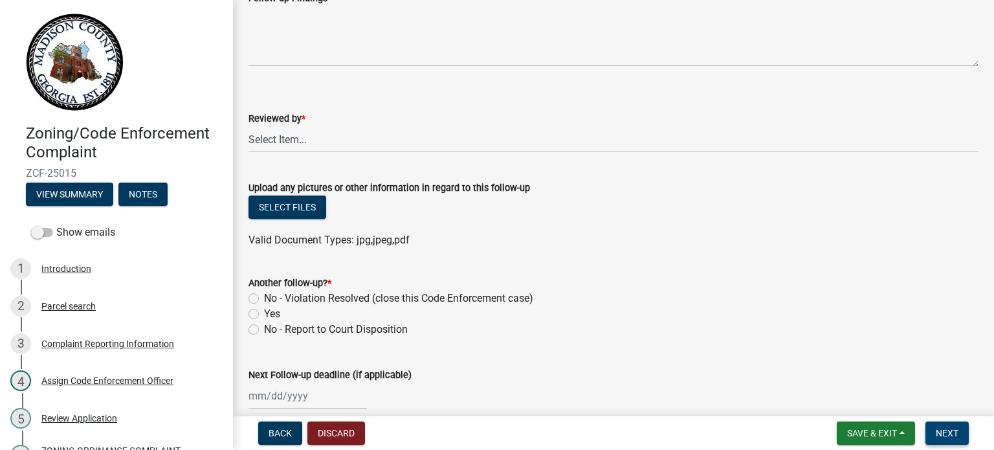
click at [950, 429] on span "Next" at bounding box center [947, 433] width 23 height 10
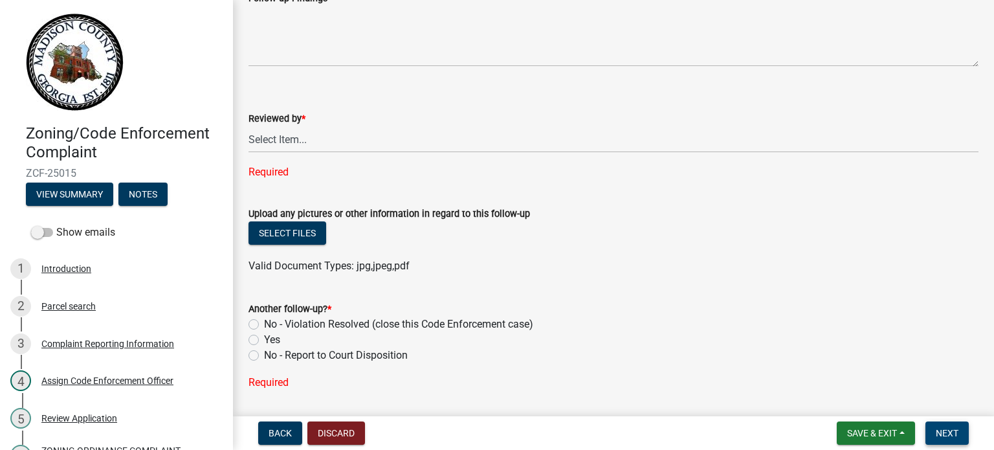
click at [942, 435] on span "Next" at bounding box center [947, 433] width 23 height 10
click at [299, 148] on select "Select Item... [EMAIL_ADDRESS][DOMAIN_NAME] [EMAIL_ADDRESS][DOMAIN_NAME] [EMAIL…" at bounding box center [613, 139] width 730 height 27
click at [248, 126] on select "Select Item... [EMAIL_ADDRESS][DOMAIN_NAME] [EMAIL_ADDRESS][DOMAIN_NAME] [EMAIL…" at bounding box center [613, 139] width 730 height 27
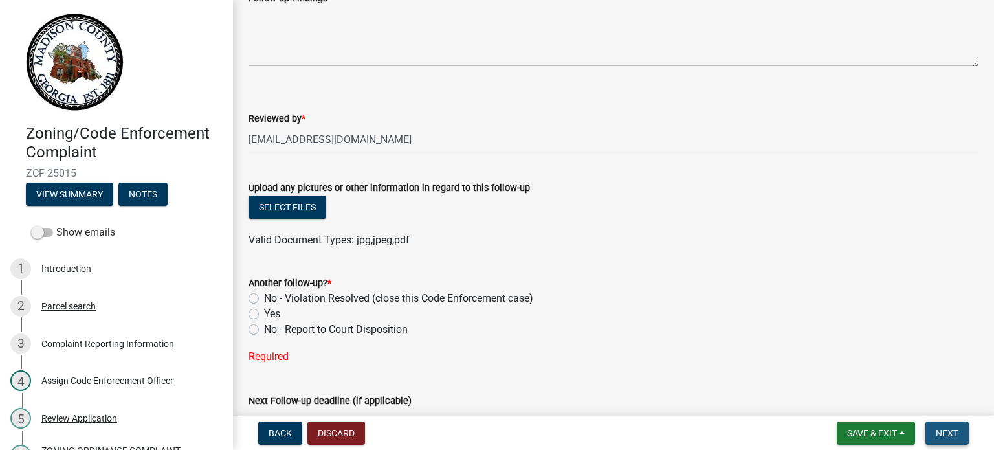
click at [953, 432] on span "Next" at bounding box center [947, 433] width 23 height 10
click at [937, 429] on span "Next" at bounding box center [947, 433] width 23 height 10
click at [885, 428] on span "Save & Exit" at bounding box center [872, 433] width 50 height 10
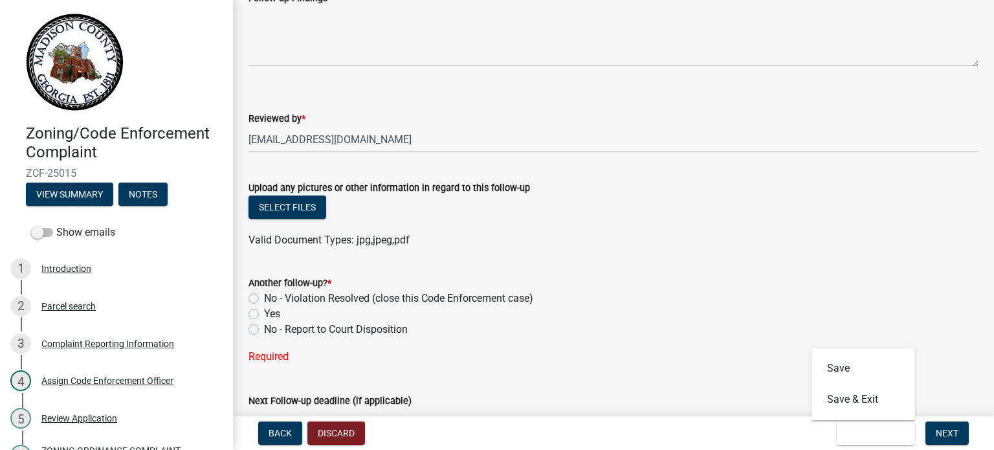
click at [616, 351] on div "Required" at bounding box center [613, 357] width 730 height 16
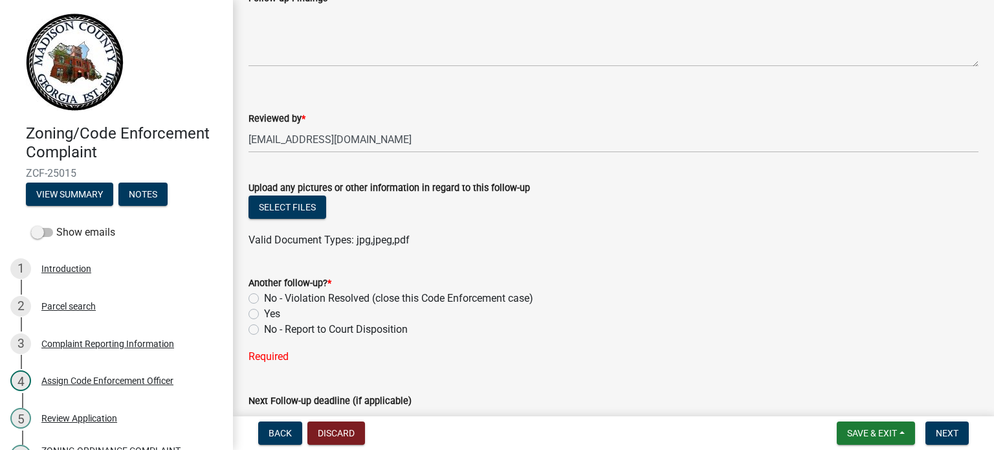
scroll to position [258, 0]
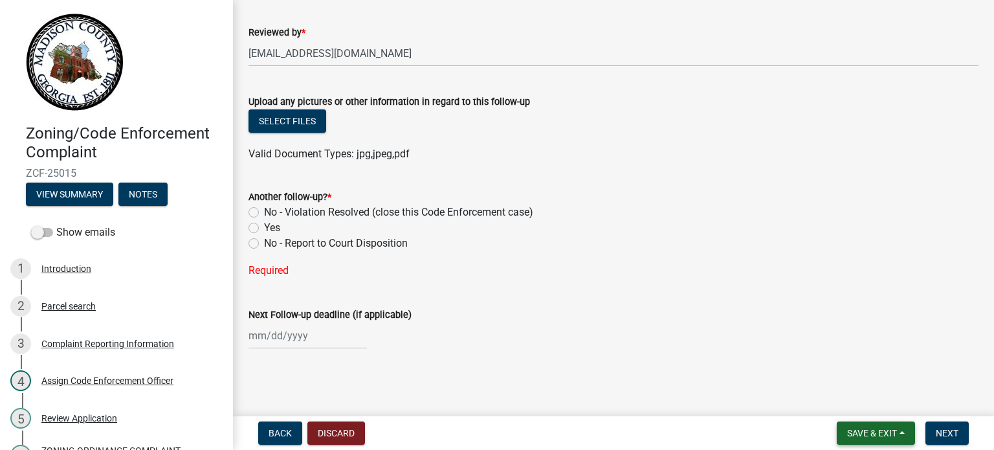
click at [880, 431] on span "Save & Exit" at bounding box center [872, 433] width 50 height 10
click at [847, 399] on button "Save & Exit" at bounding box center [863, 399] width 104 height 31
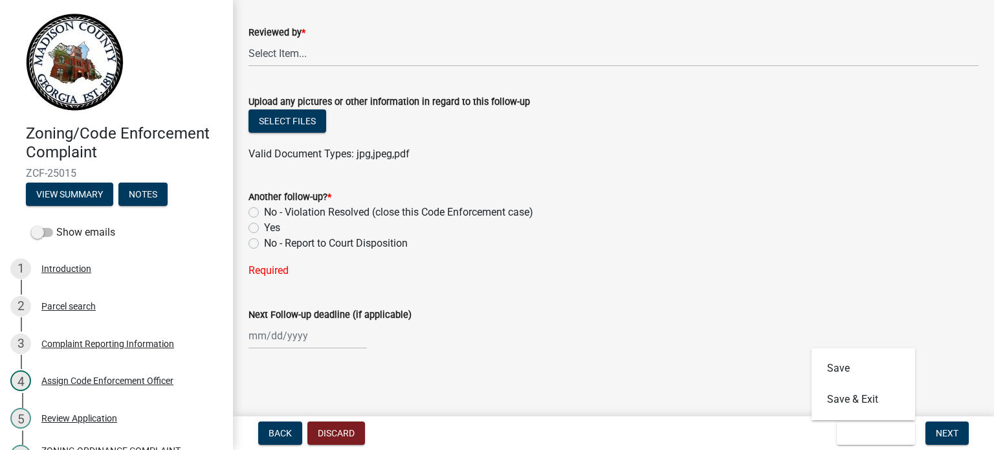
scroll to position [0, 0]
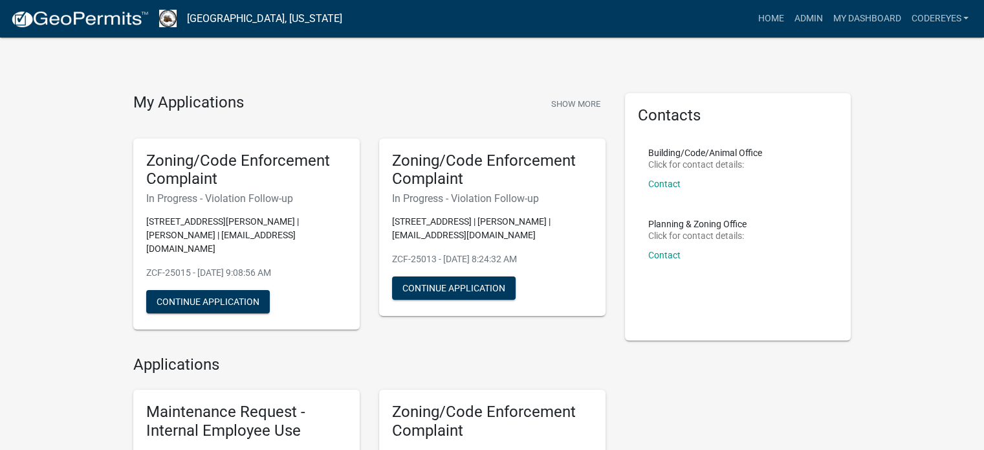
click at [525, 184] on h5 "Zoning/Code Enforcement Complaint" at bounding box center [492, 170] width 201 height 38
click at [468, 283] on button "Continue Application" at bounding box center [454, 287] width 124 height 23
